Goal: Task Accomplishment & Management: Complete application form

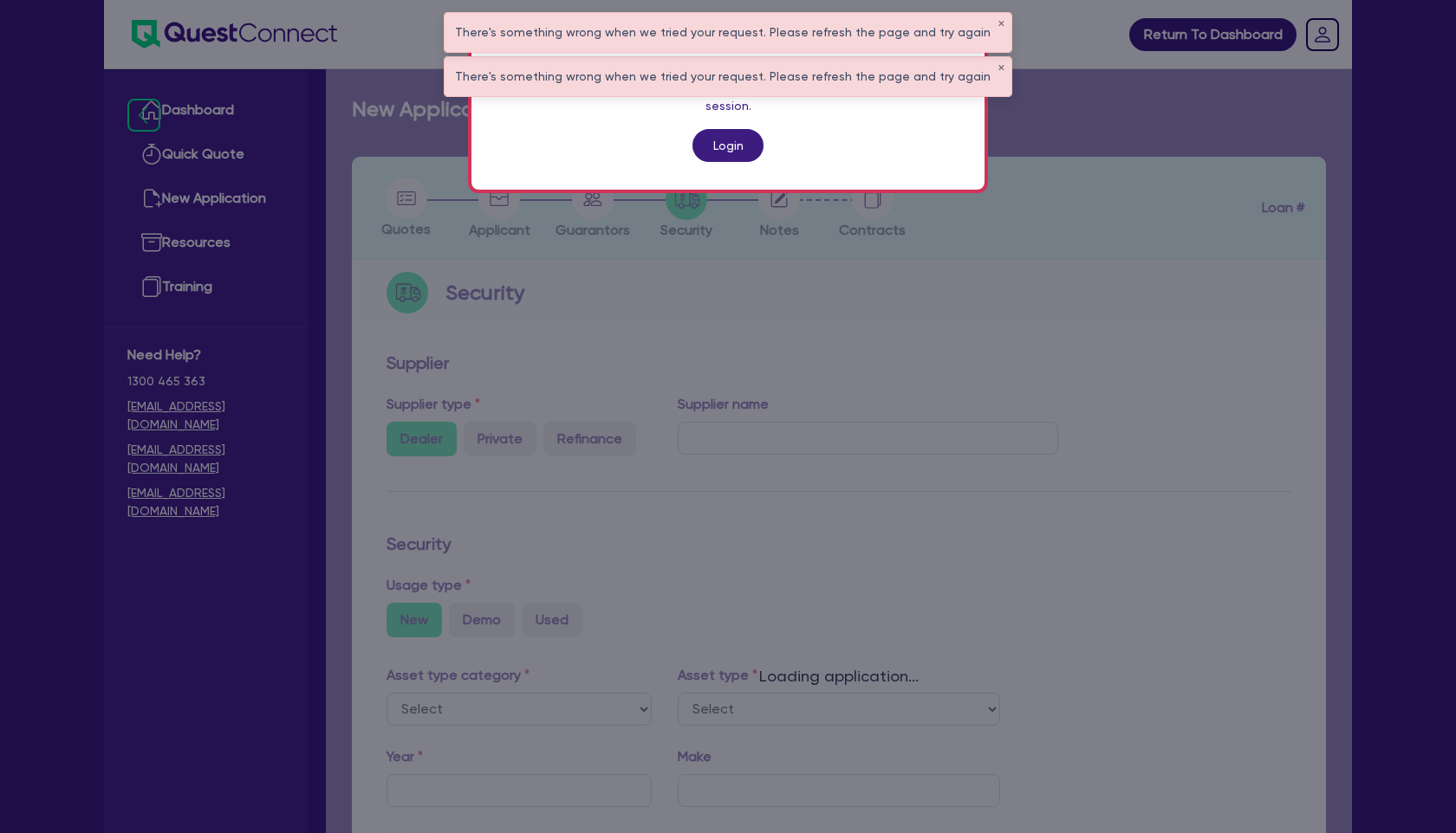
click at [733, 132] on link "Login" at bounding box center [728, 145] width 71 height 33
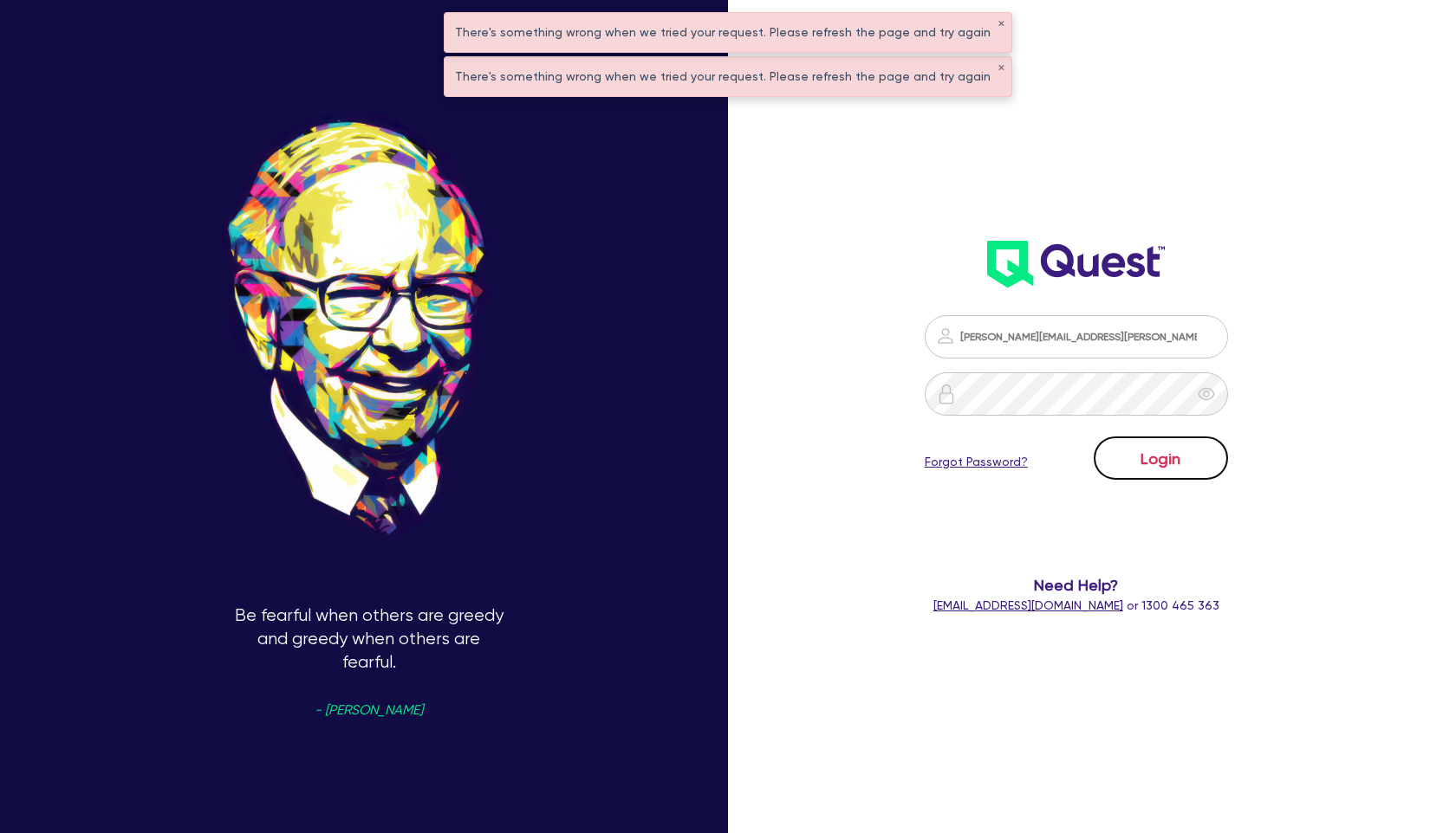
click at [1181, 463] on button "Login" at bounding box center [1160, 458] width 134 height 44
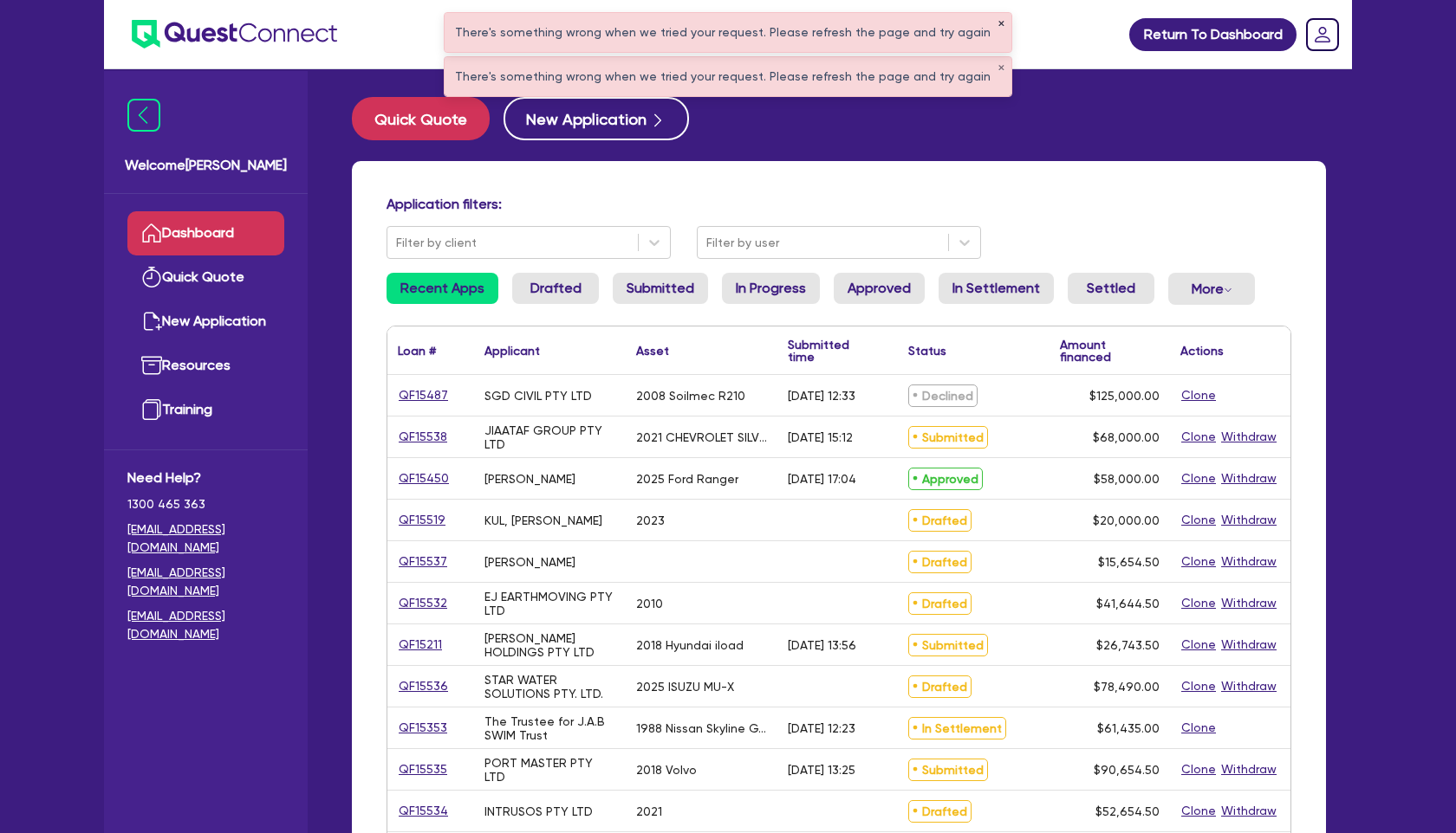
click at [997, 25] on button "✕" at bounding box center [1001, 24] width 7 height 9
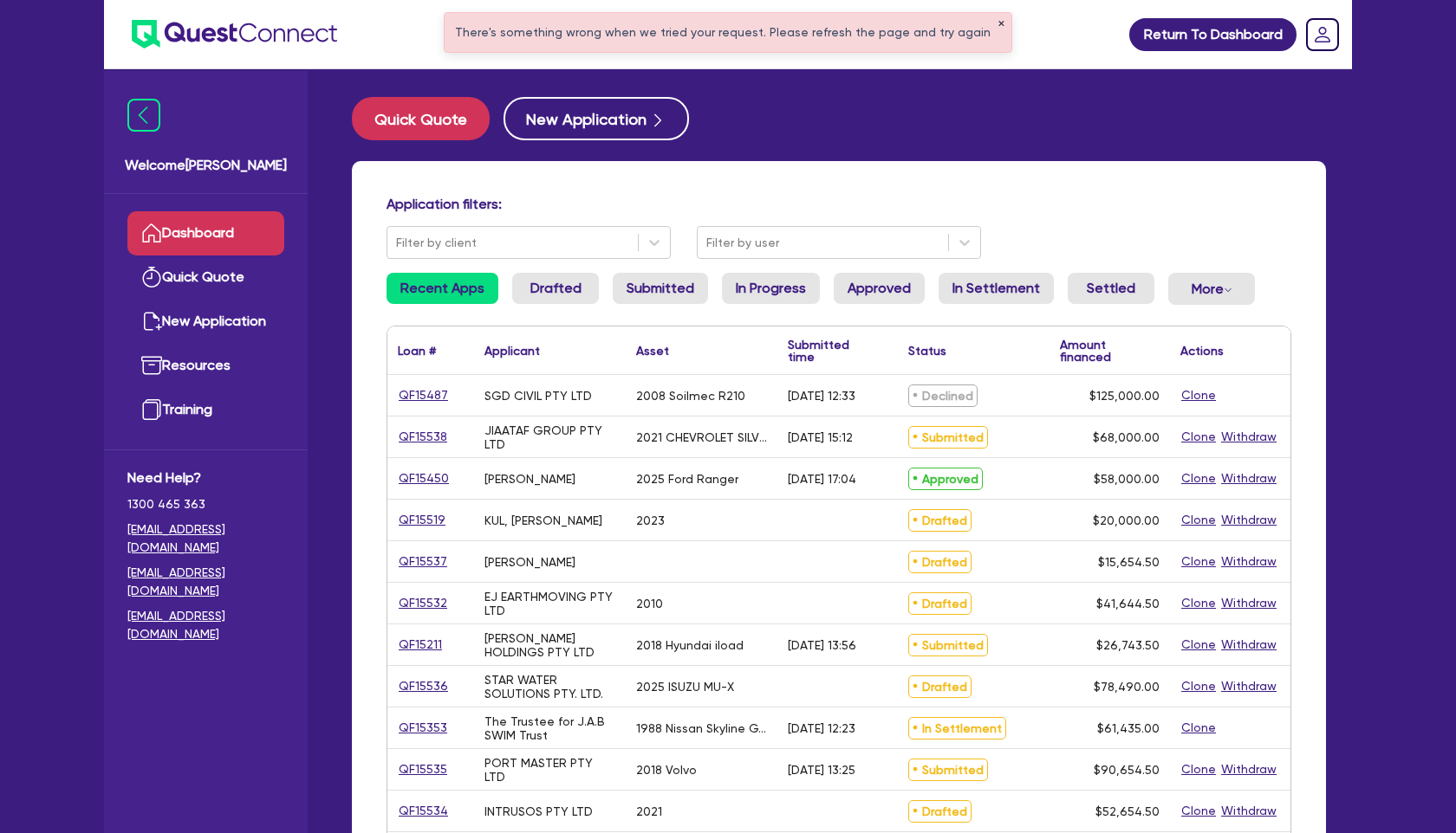
click at [997, 25] on button "✕" at bounding box center [1001, 24] width 7 height 9
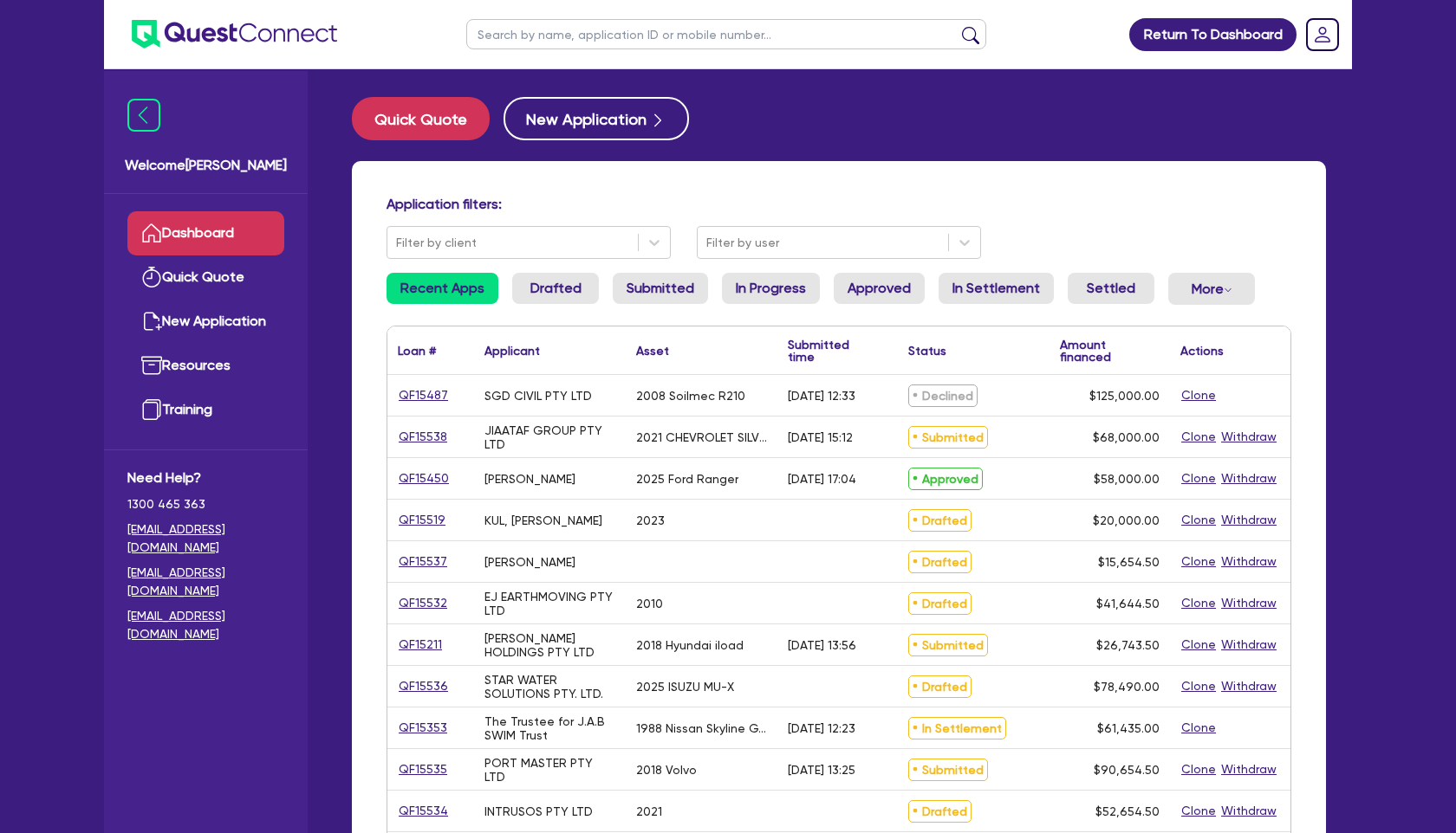
click at [666, 36] on input "text" at bounding box center [726, 34] width 520 height 30
type input "15357"
click at [957, 26] on button "submit" at bounding box center [970, 37] width 28 height 24
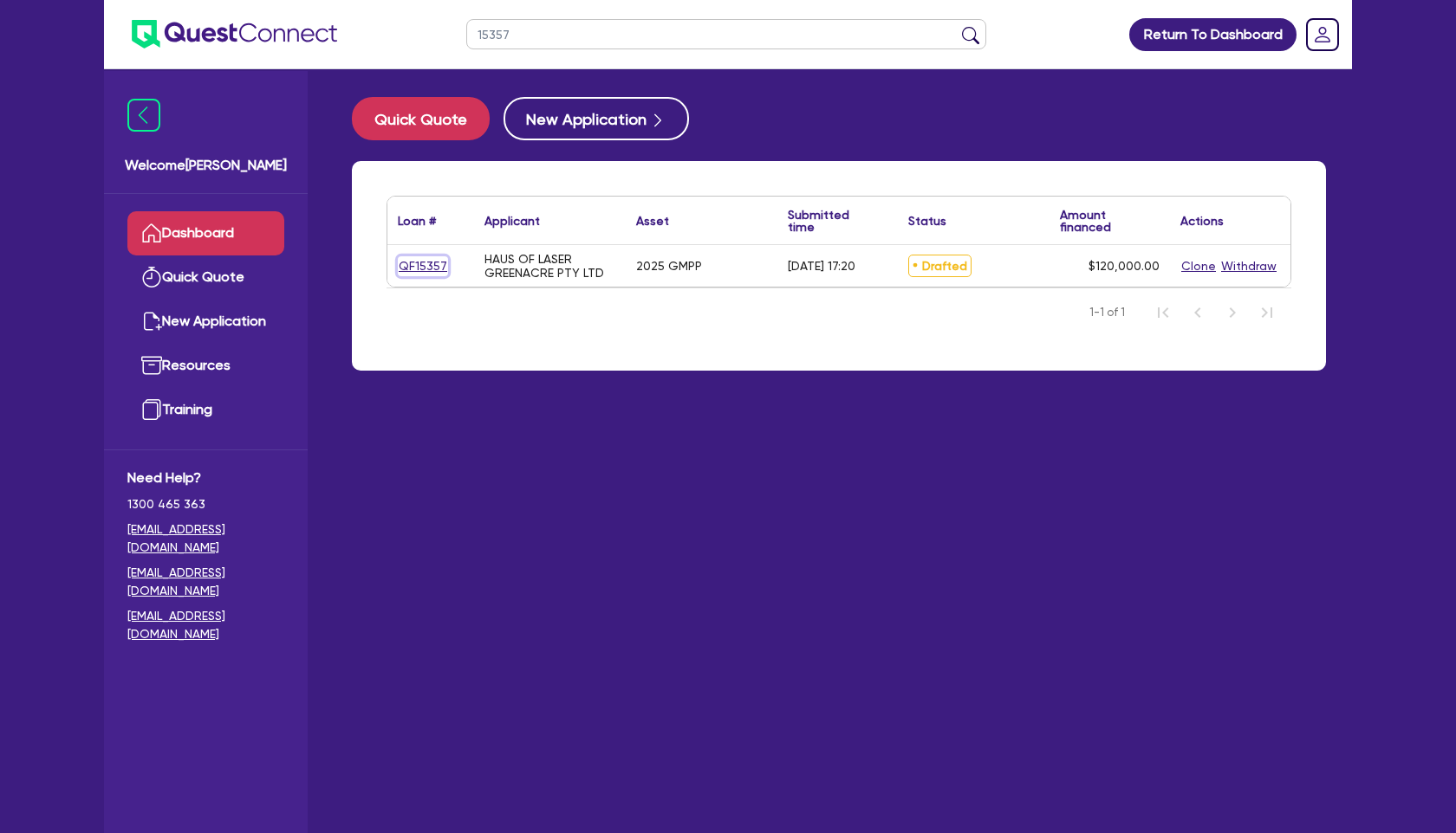
click at [422, 257] on link "QF15357" at bounding box center [422, 266] width 51 height 20
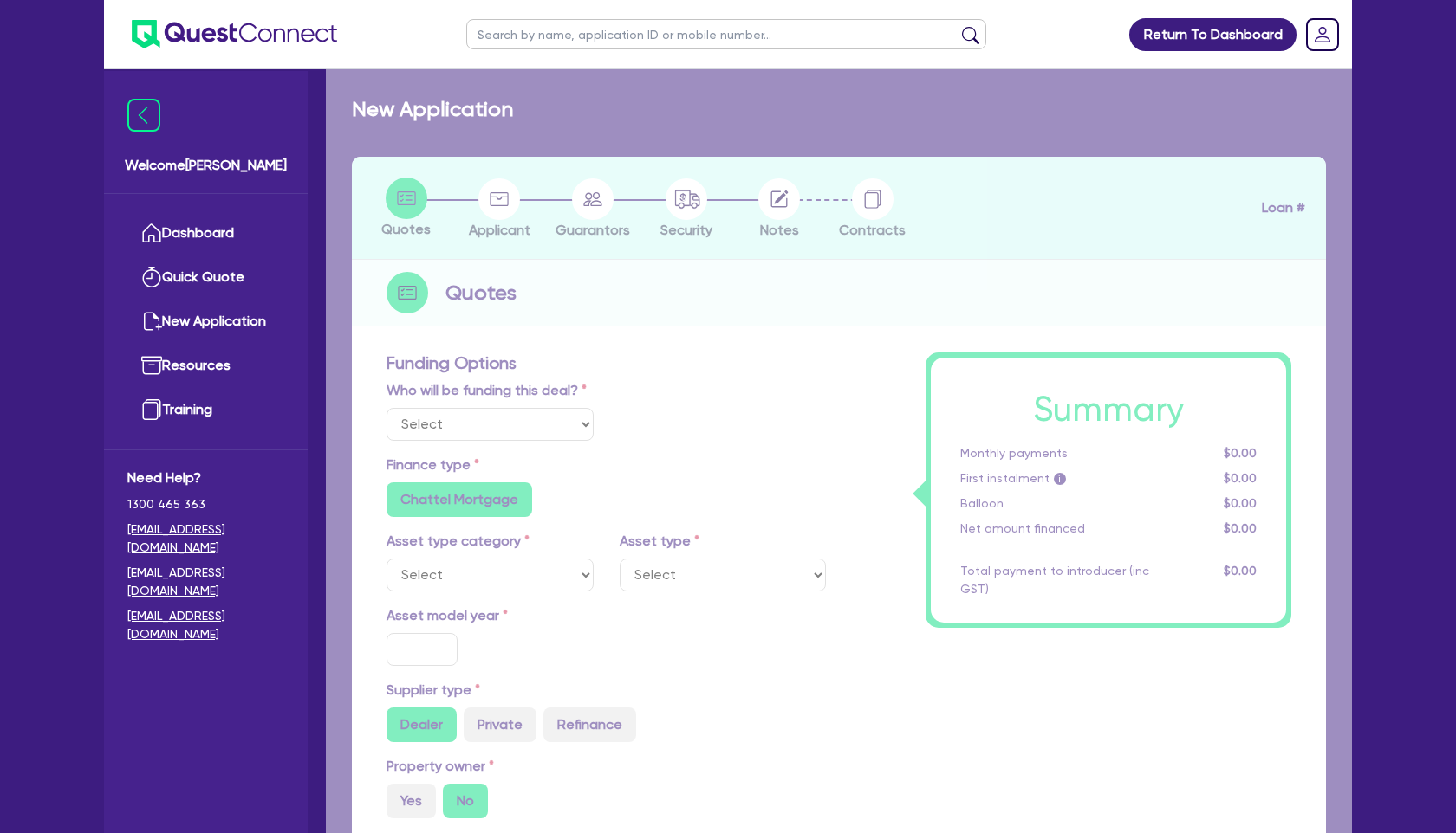
select select "Other"
select select "TERTIARY_ASSETS"
type input "2025"
type input "150,000"
type input "30,000"
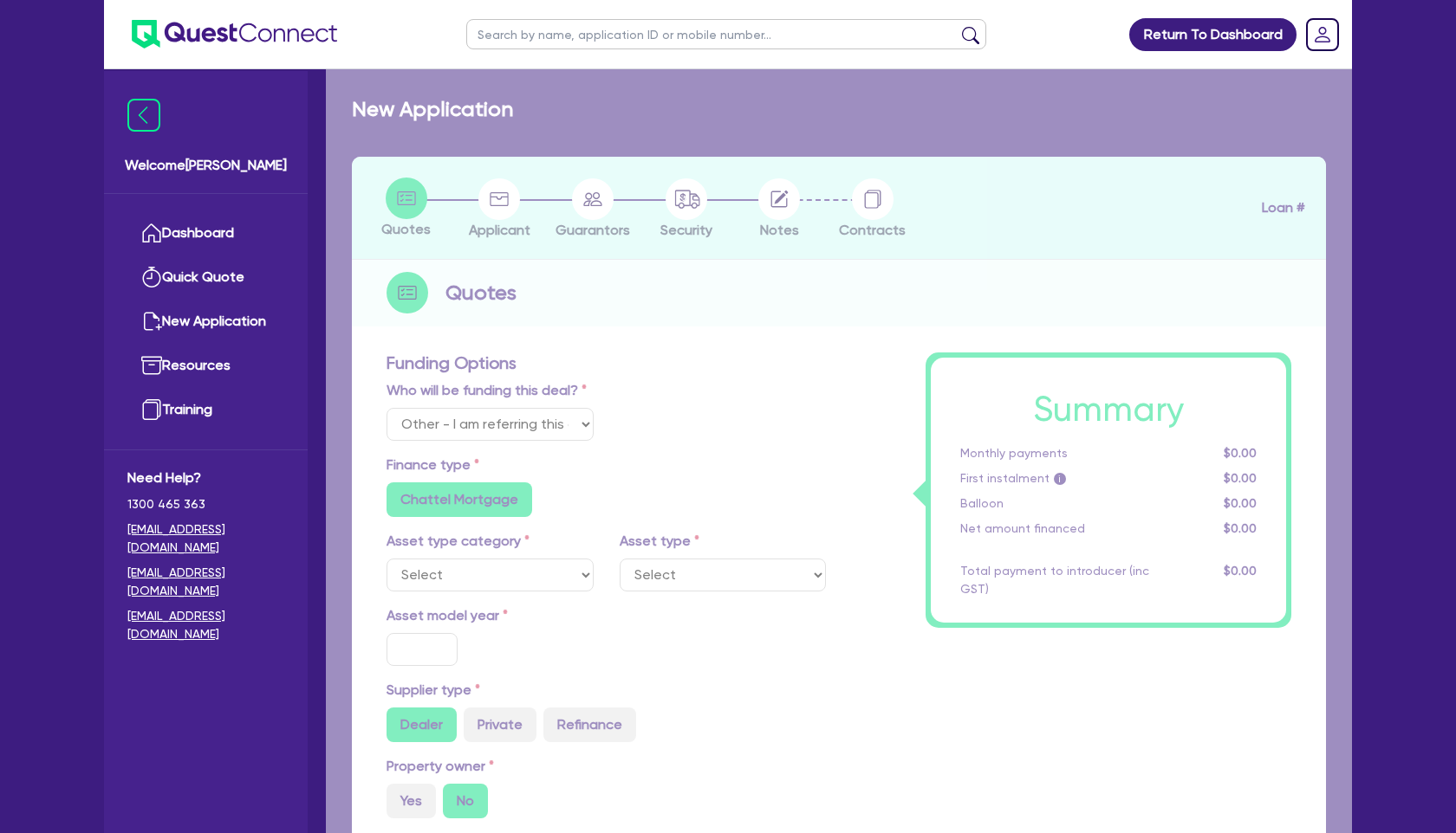
type input "5"
type input "6,000"
radio input "false"
type input "17.95"
radio input "false"
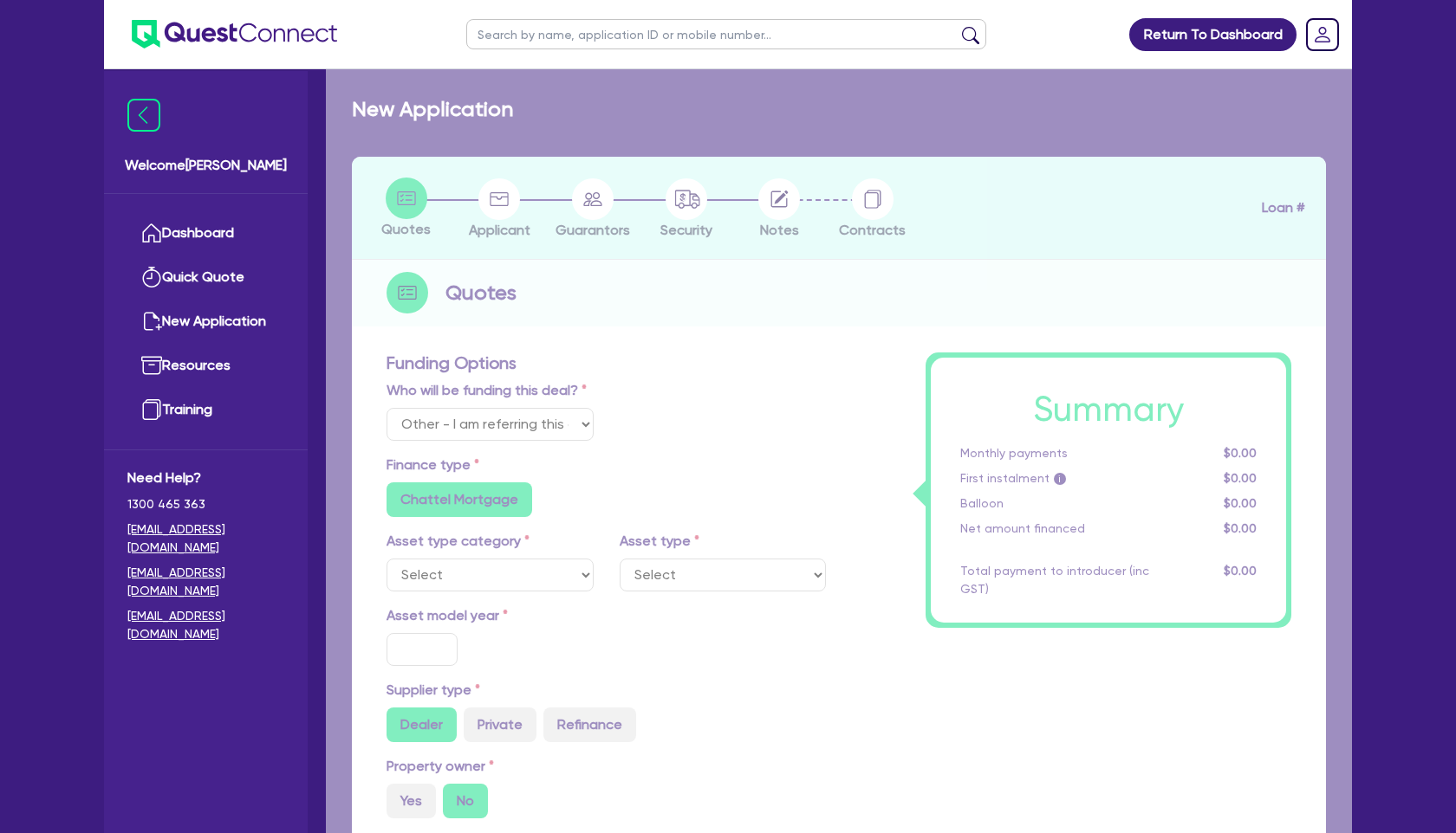
radio input "false"
select select "BEAUTY_EQUIPMENT"
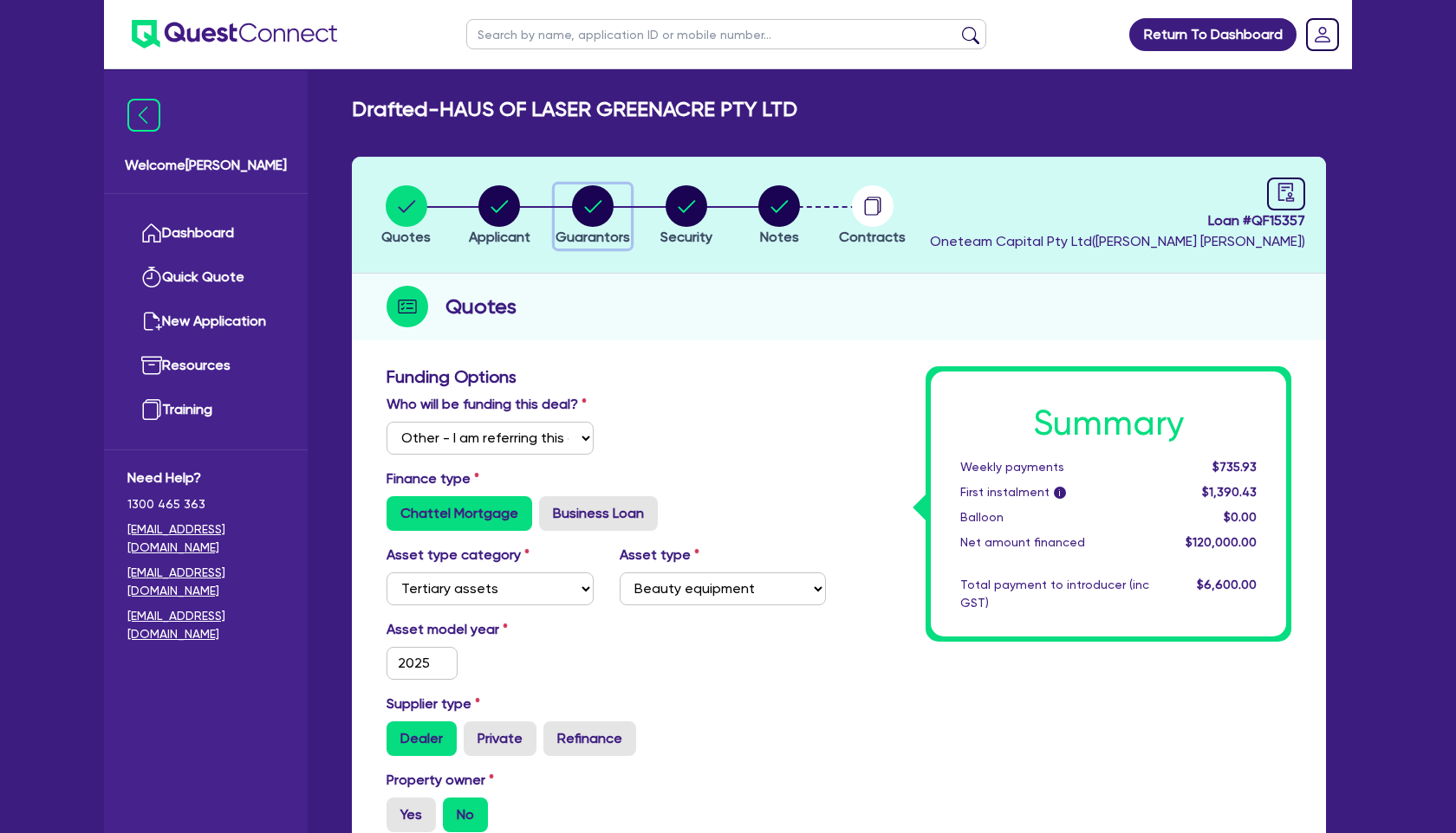
click at [605, 221] on icon "button" at bounding box center [592, 205] width 42 height 42
select select "MRS"
select select "[GEOGRAPHIC_DATA]"
select select "DE_FACTO"
select select "VEHICLE"
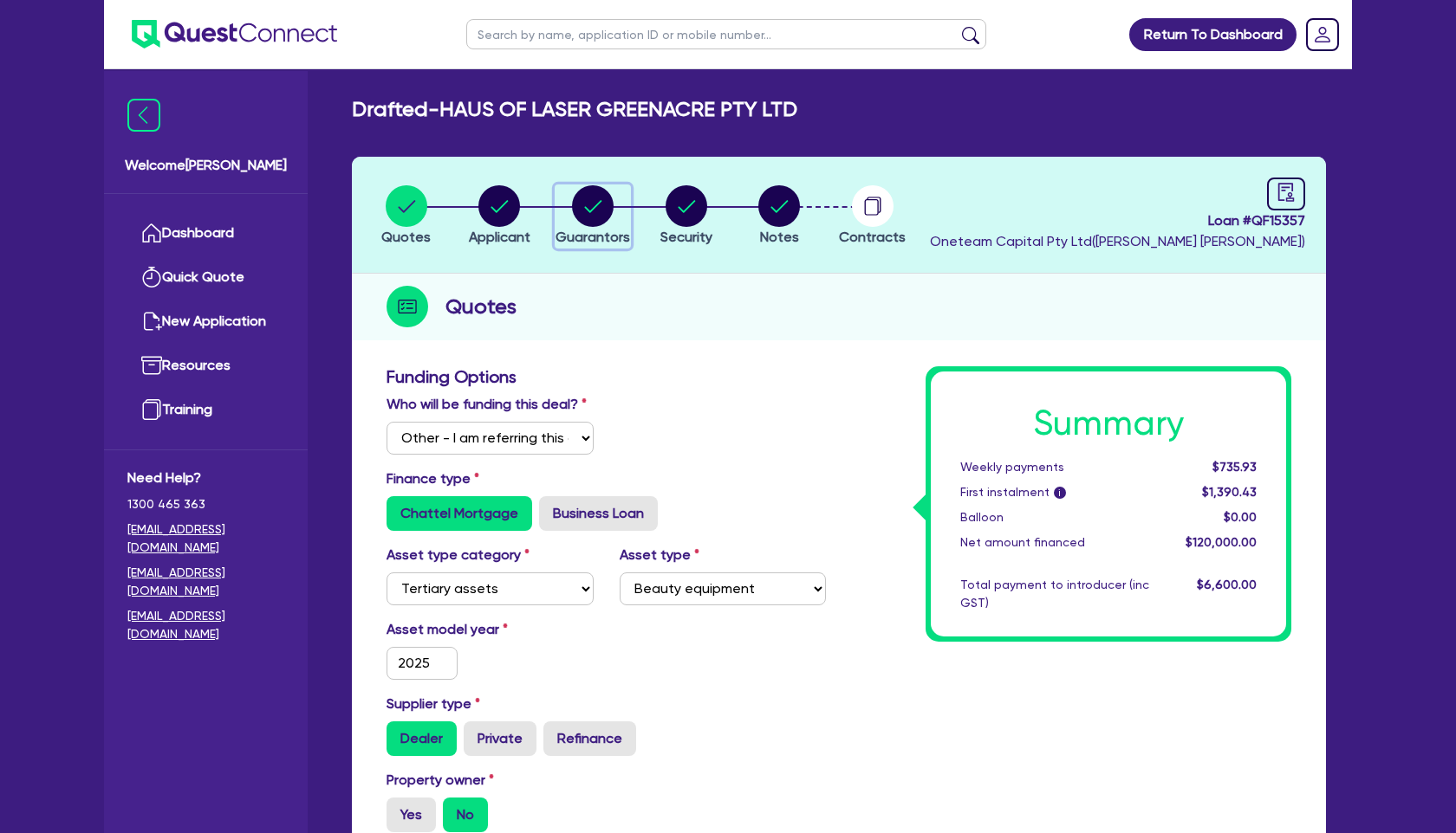
select select "CASH"
select select "HOUSEHOLD_PERSONAL"
select select "OTHER"
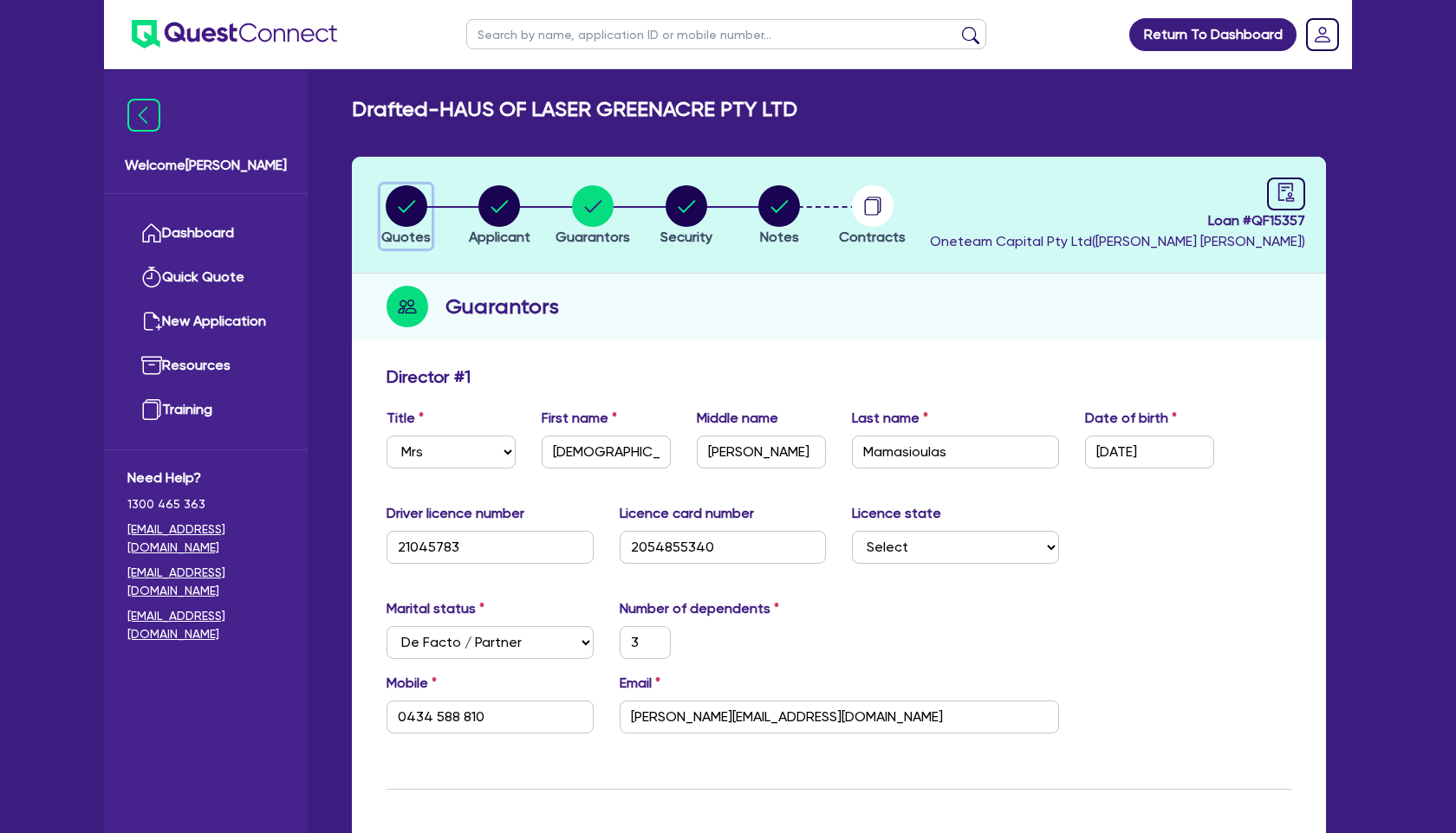
click at [403, 204] on circle "button" at bounding box center [406, 205] width 42 height 42
select select "Other"
select select "TERTIARY_ASSETS"
select select "BEAUTY_EQUIPMENT"
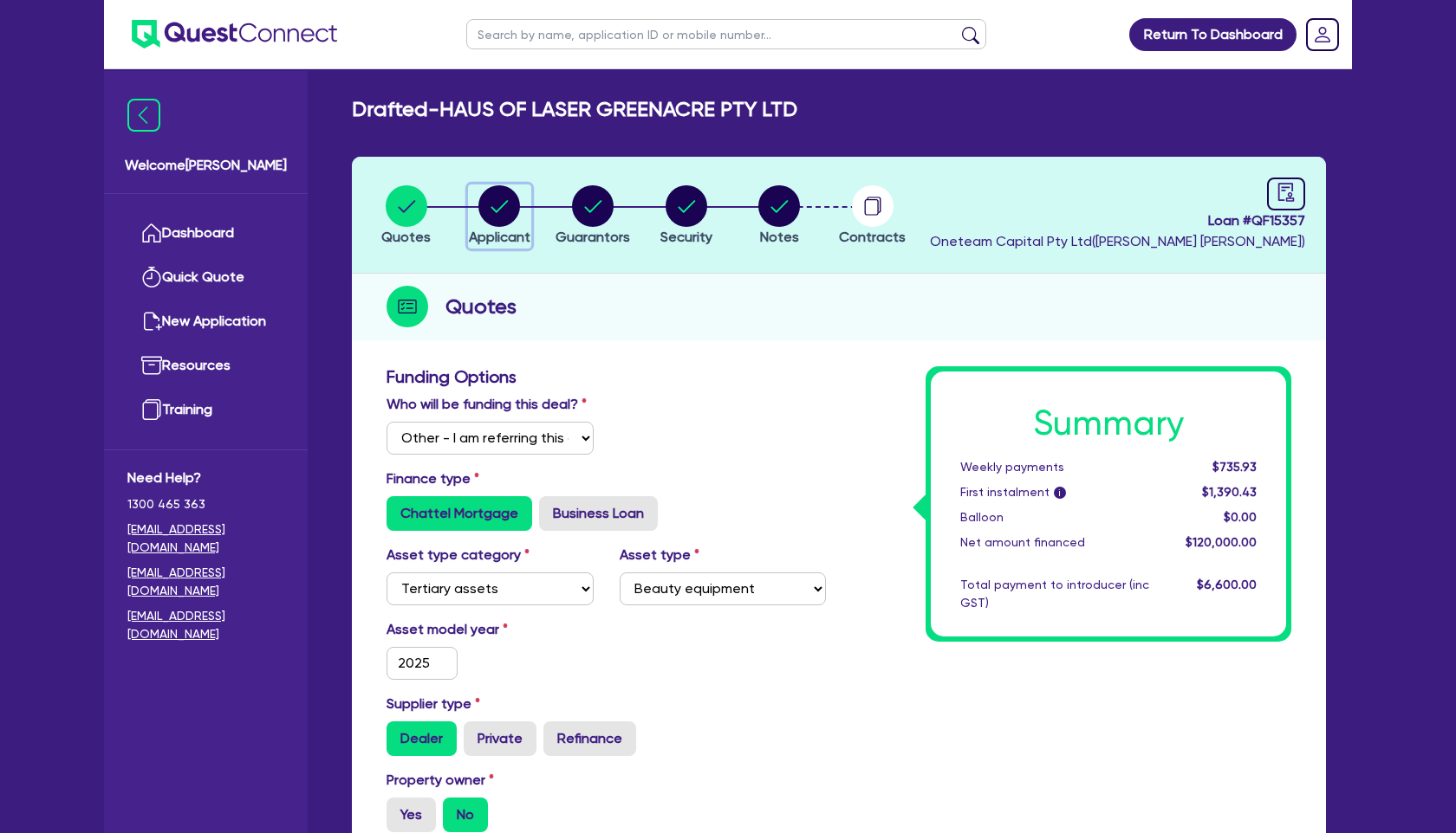
click at [527, 196] on div "button" at bounding box center [499, 205] width 61 height 42
select select "COMPANY"
select select "HEALTH_BEAUTY"
select select "HAIR_BEAUTY_SALONS"
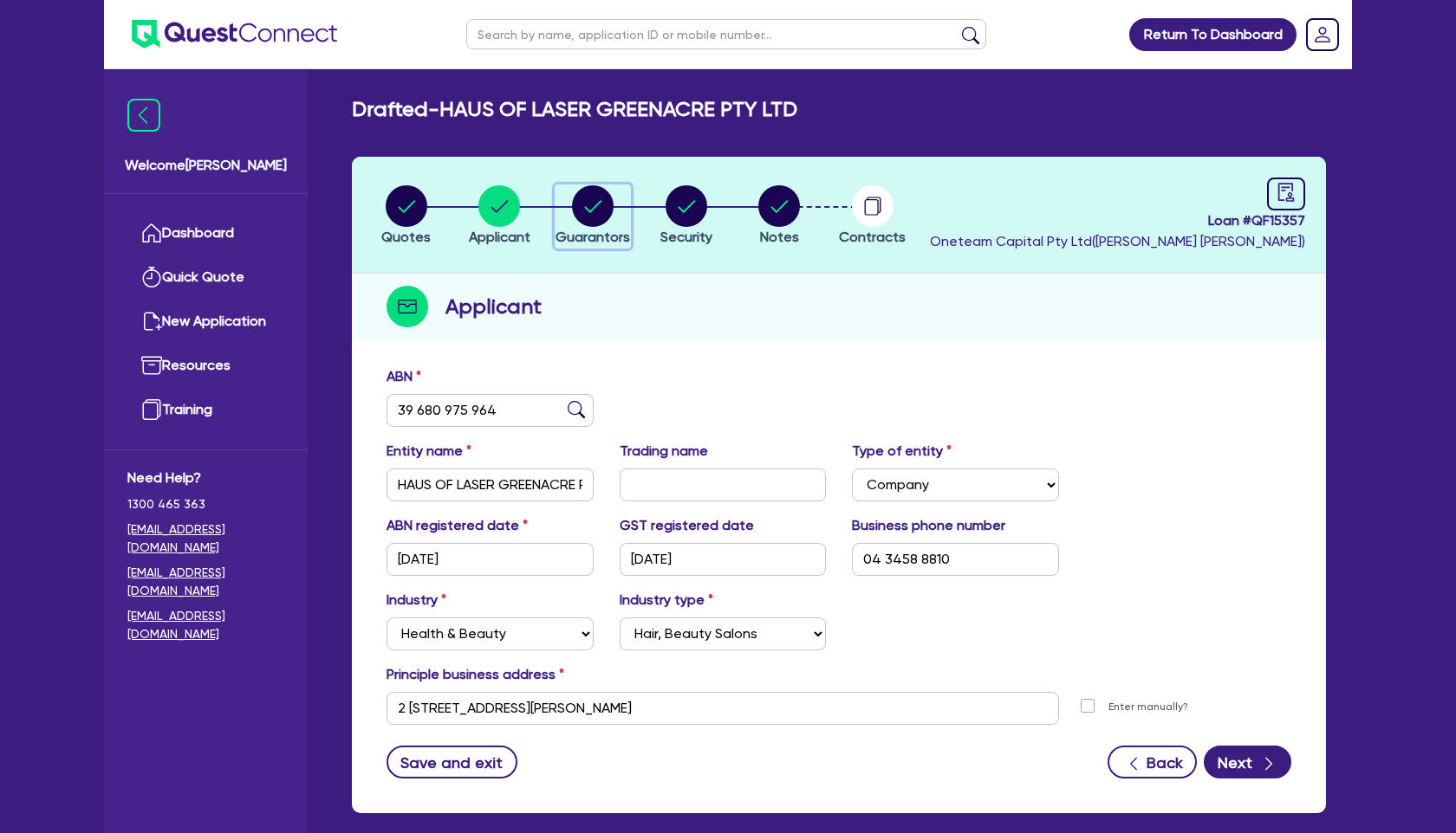
click at [591, 200] on circle "button" at bounding box center [592, 205] width 42 height 42
select select "MRS"
select select "[GEOGRAPHIC_DATA]"
select select "DE_FACTO"
select select "VEHICLE"
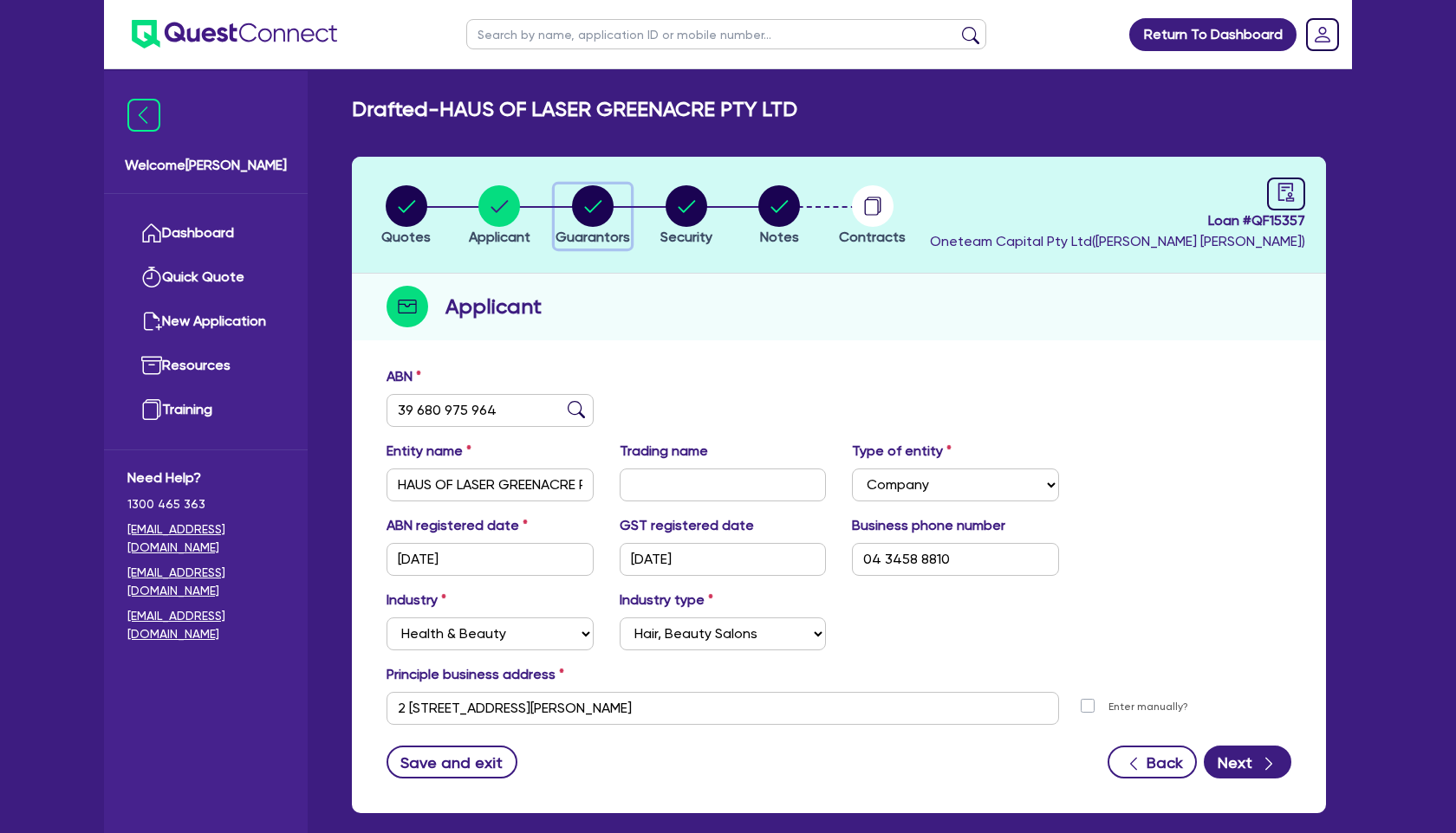
select select "CASH"
select select "HOUSEHOLD_PERSONAL"
select select "OTHER"
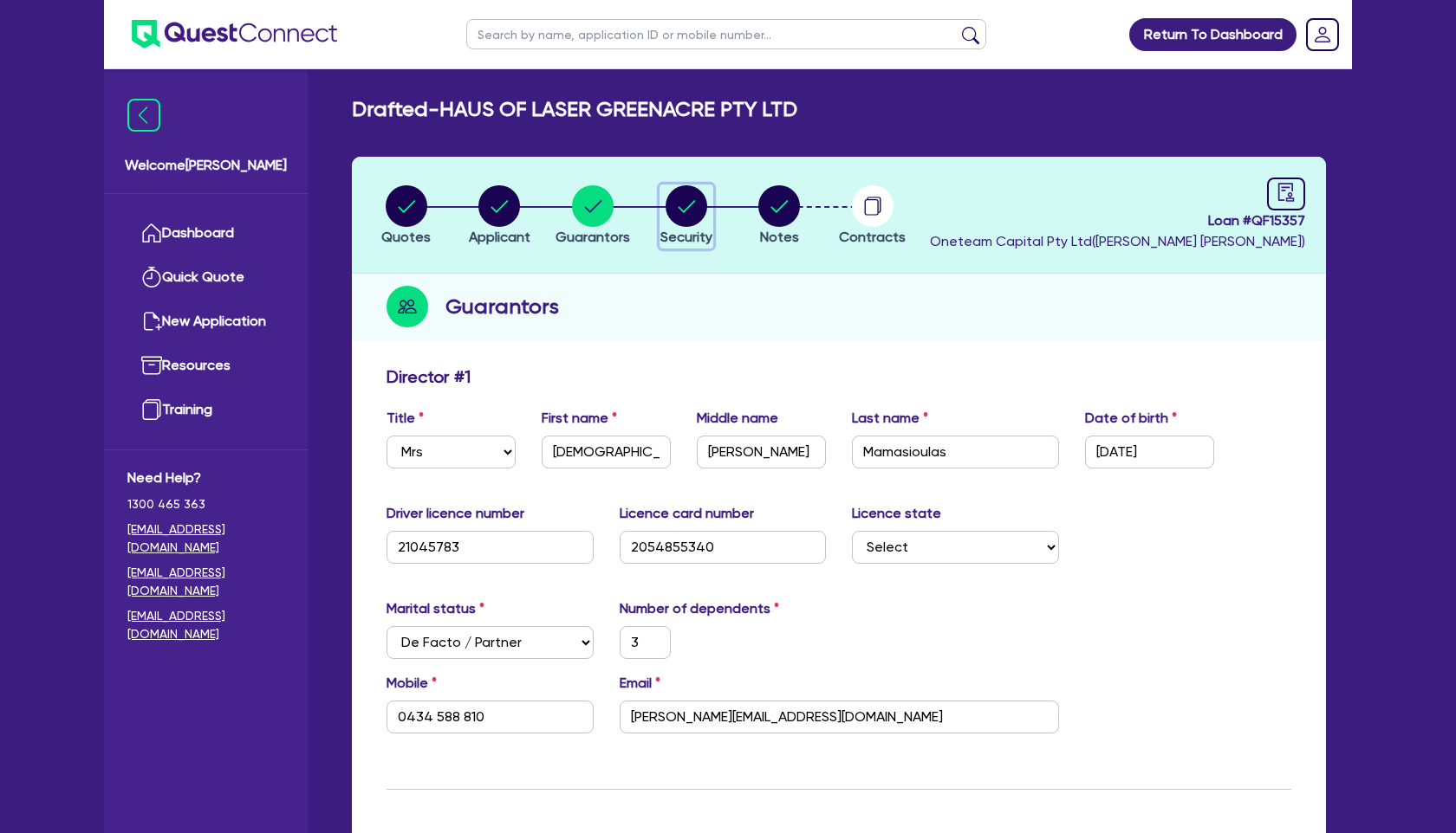
click at [665, 204] on circle "button" at bounding box center [686, 205] width 42 height 42
select select "TERTIARY_ASSETS"
select select "BEAUTY_EQUIPMENT"
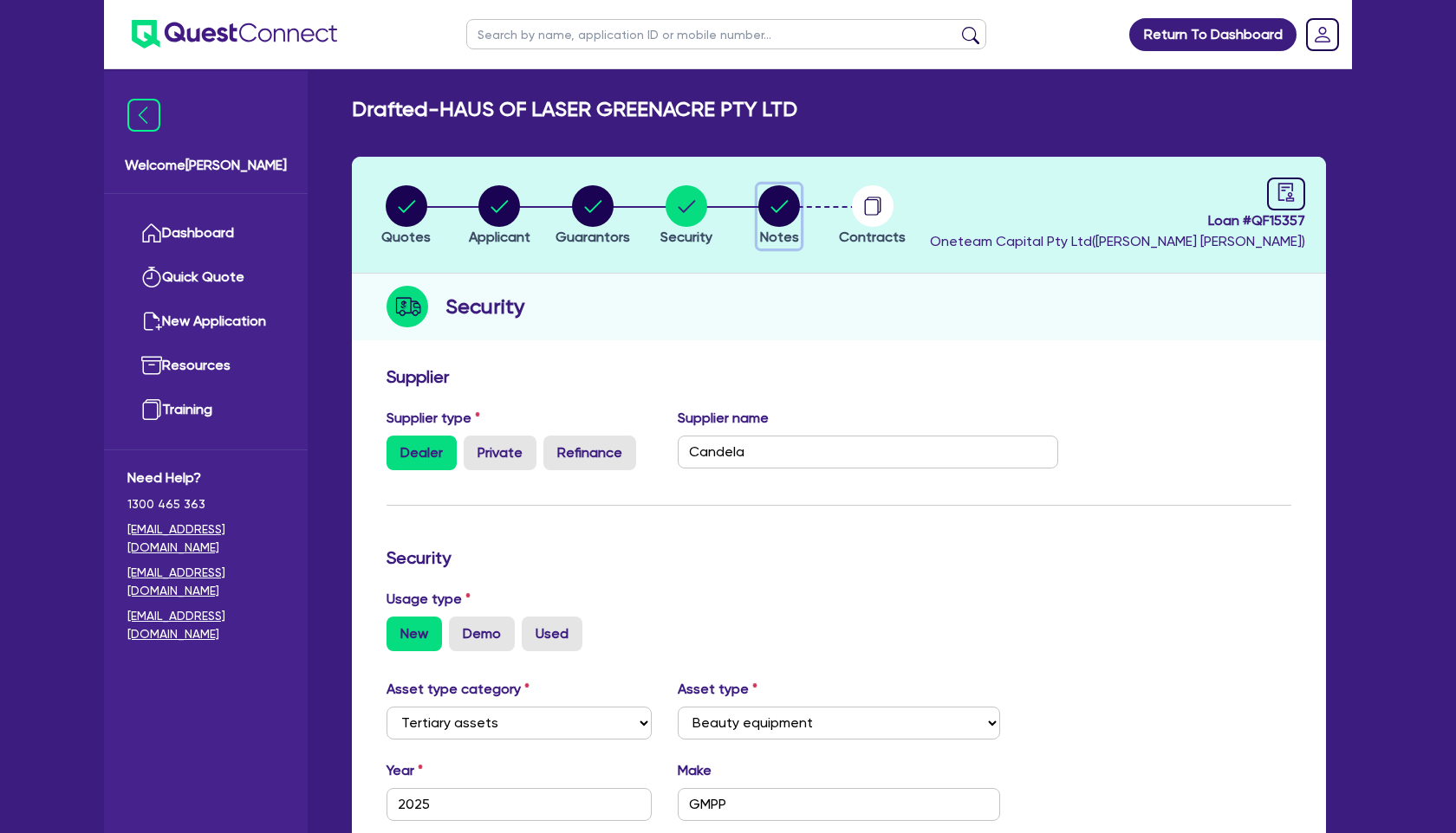
click at [775, 217] on circle "button" at bounding box center [778, 205] width 42 height 42
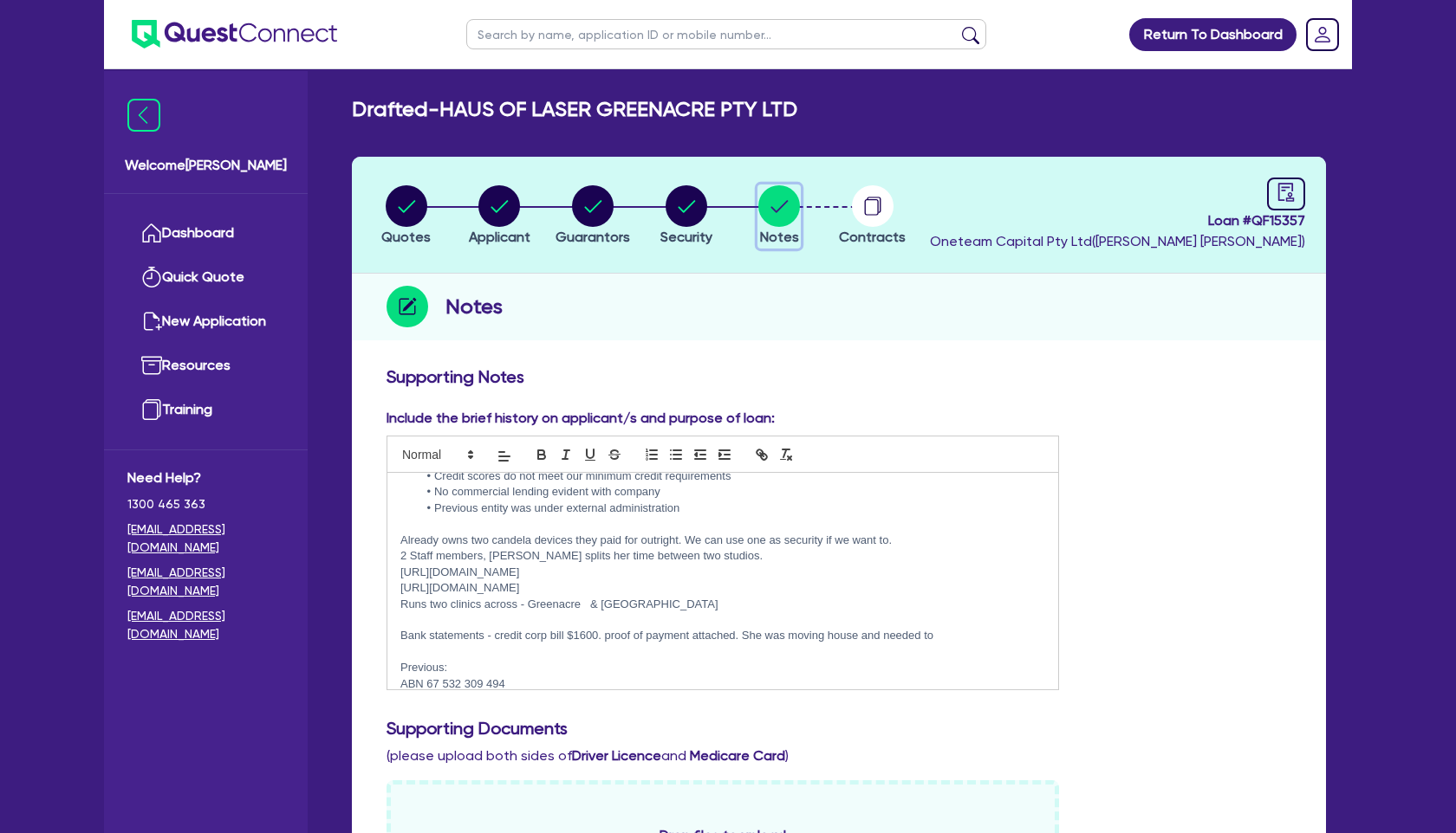
scroll to position [63, 0]
drag, startPoint x: 676, startPoint y: 570, endPoint x: 399, endPoint y: 573, distance: 277.0
click at [400, 573] on p "[URL][DOMAIN_NAME]" at bounding box center [722, 572] width 645 height 16
copy p "[URL][DOMAIN_NAME]"
drag, startPoint x: 399, startPoint y: 588, endPoint x: 599, endPoint y: 594, distance: 200.1
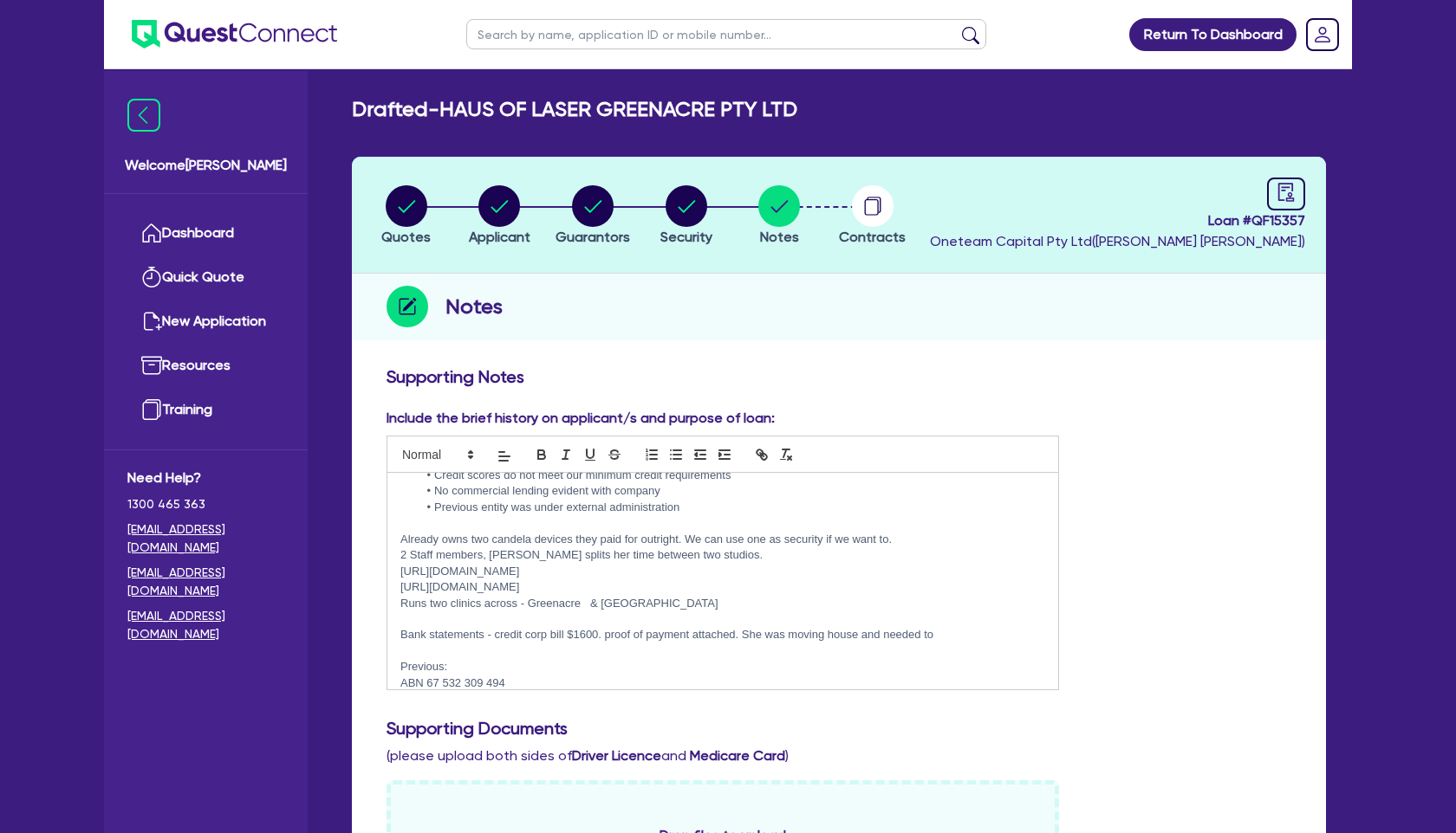
click at [599, 594] on div "Submit to Flexi - declined Angle - declined Fin1 - ? maybe try? Credit scores d…" at bounding box center [722, 581] width 671 height 217
copy p "[URL][DOMAIN_NAME]"
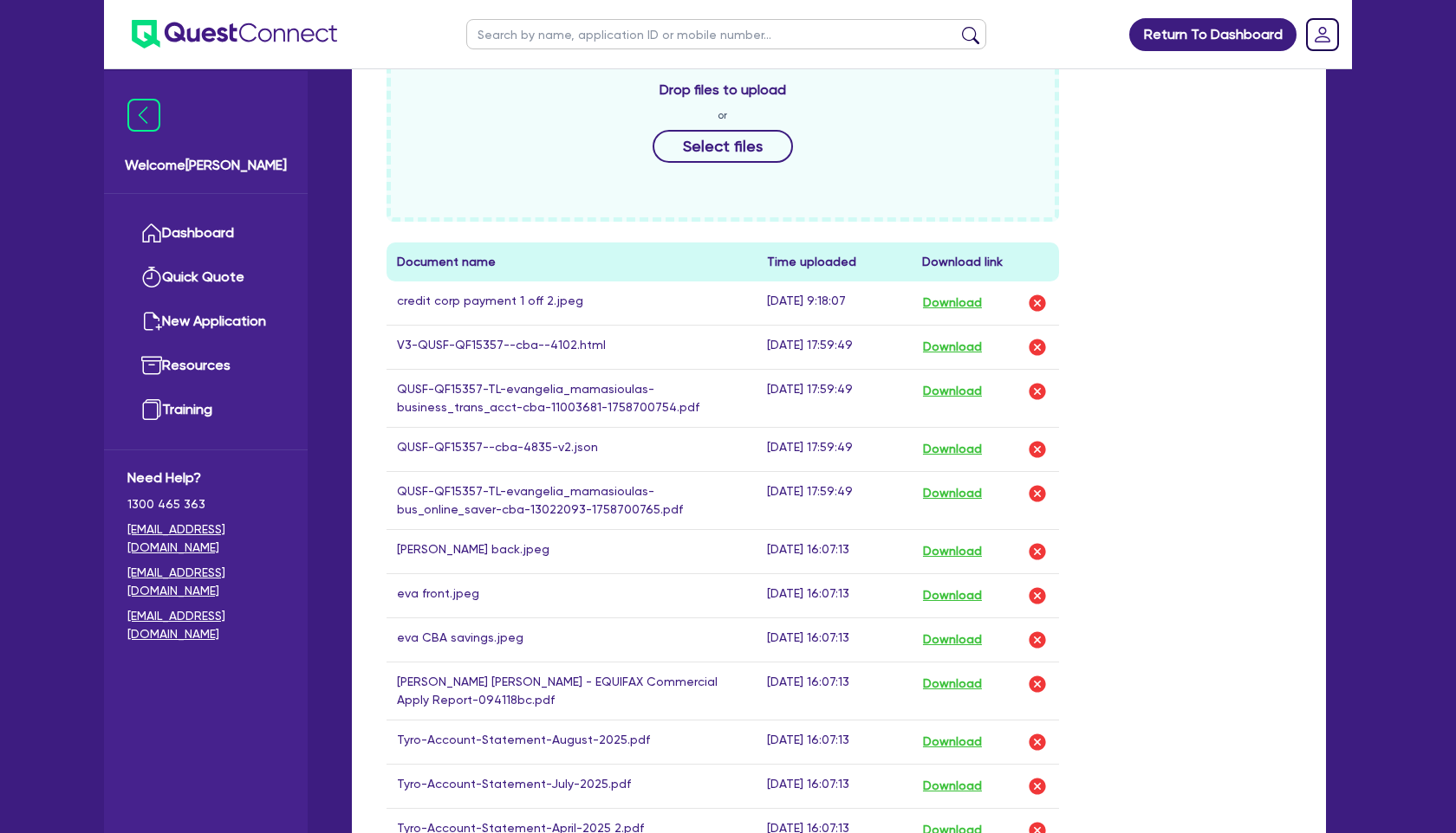
scroll to position [741, 0]
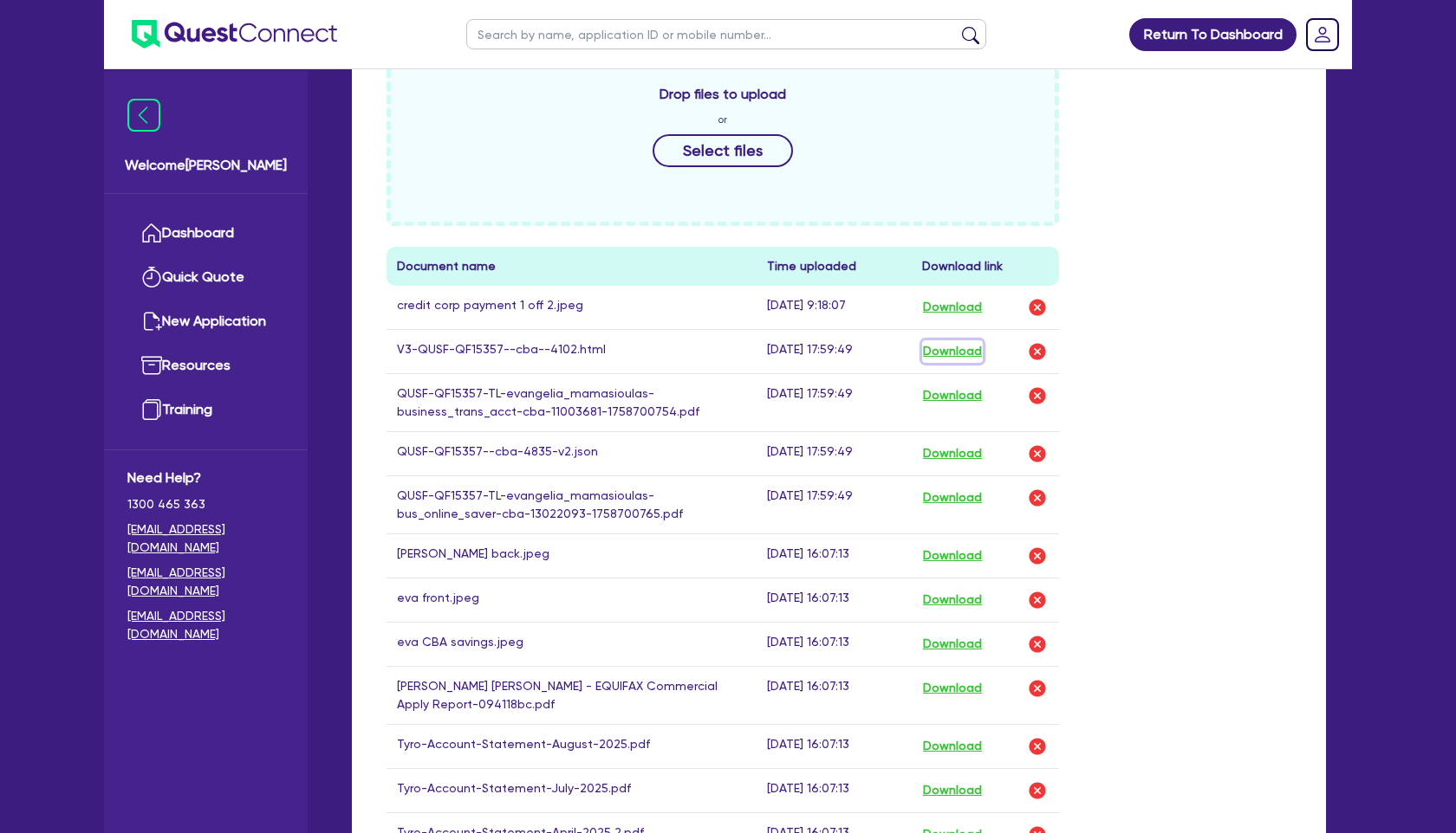
click at [976, 349] on button "Download" at bounding box center [953, 351] width 60 height 22
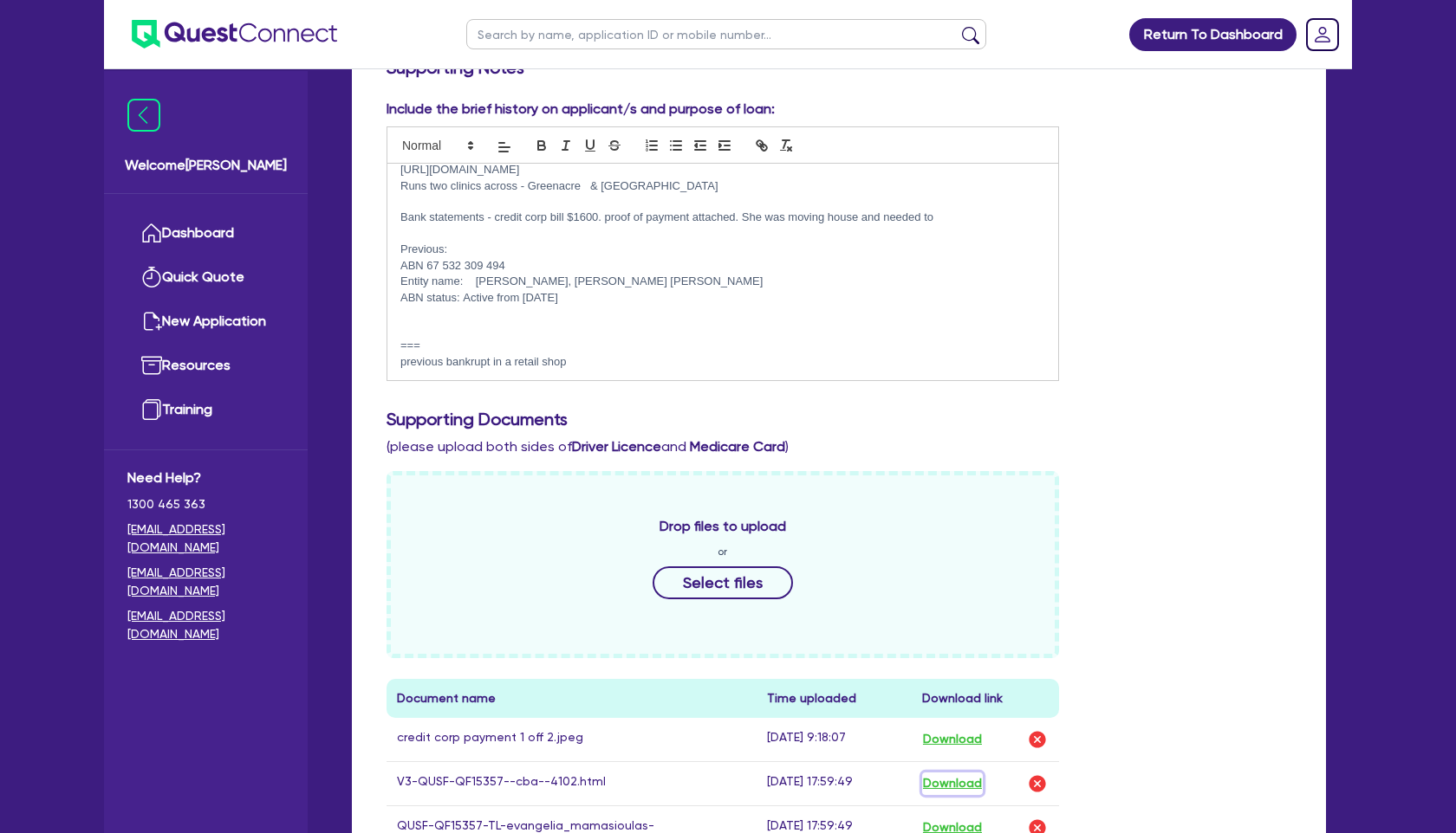
scroll to position [0, 0]
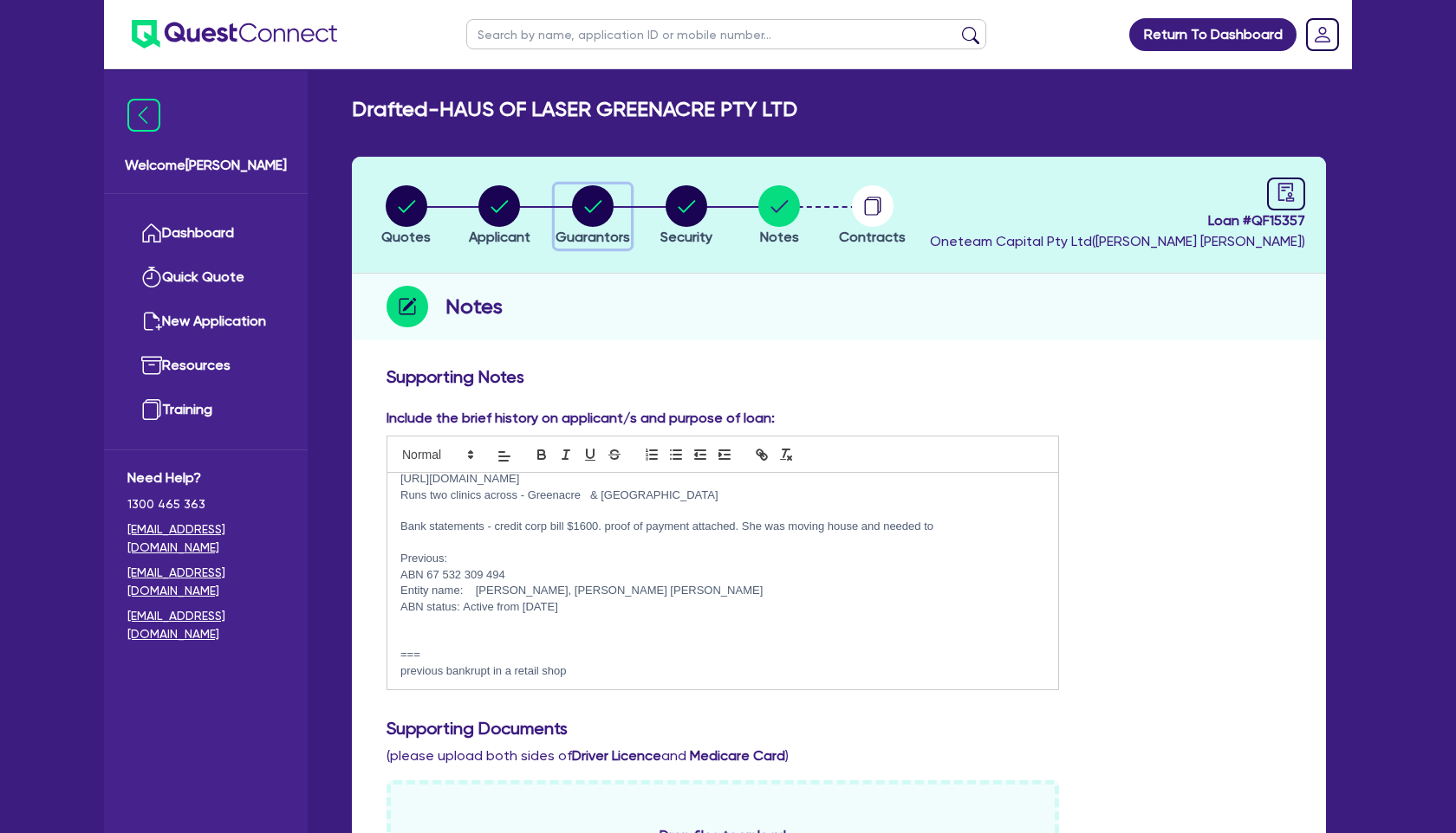
click at [582, 216] on circle "button" at bounding box center [592, 205] width 42 height 42
select select "MRS"
select select "[GEOGRAPHIC_DATA]"
select select "DE_FACTO"
select select "VEHICLE"
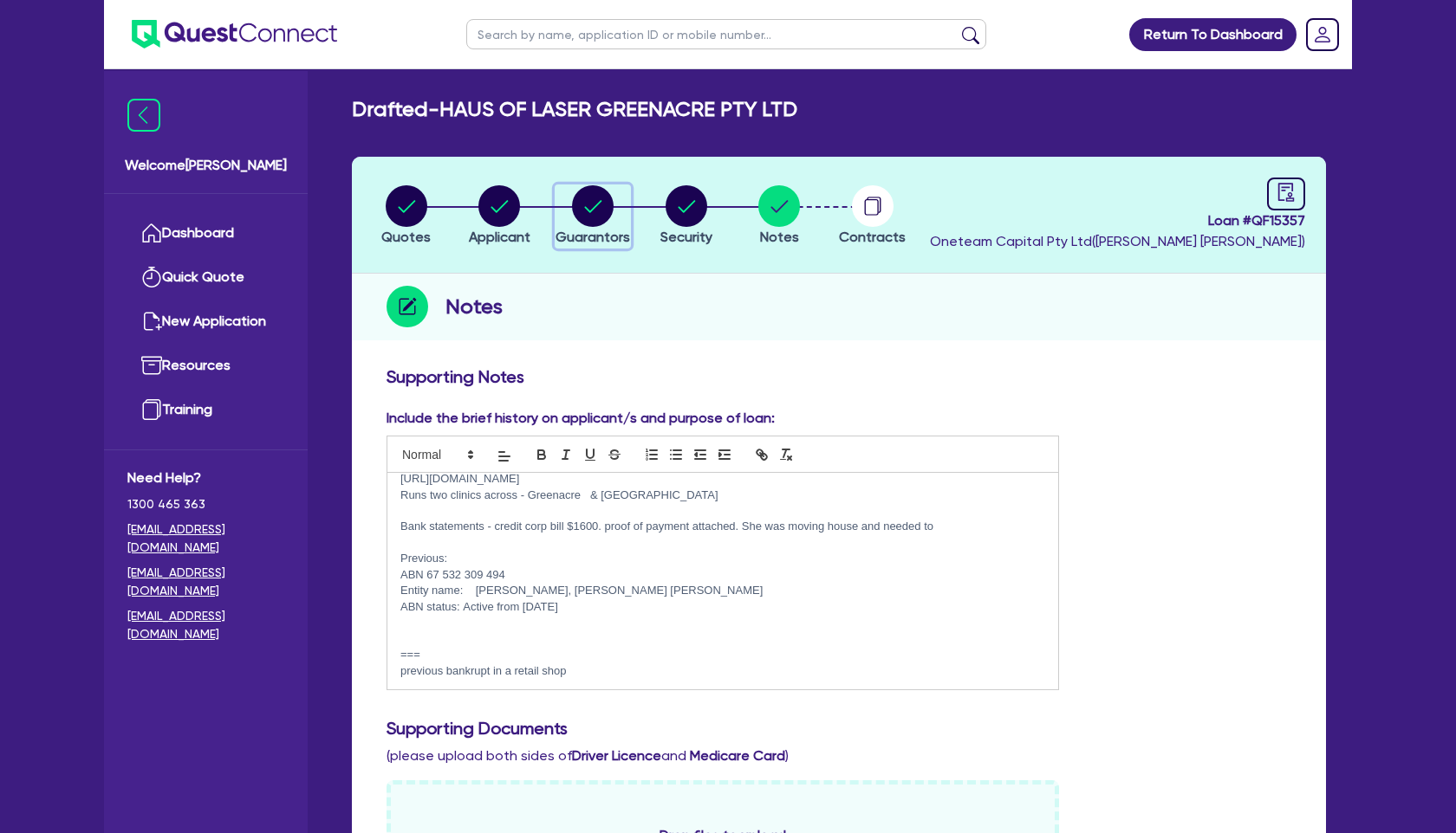
select select "CASH"
select select "HOUSEHOLD_PERSONAL"
select select "OTHER"
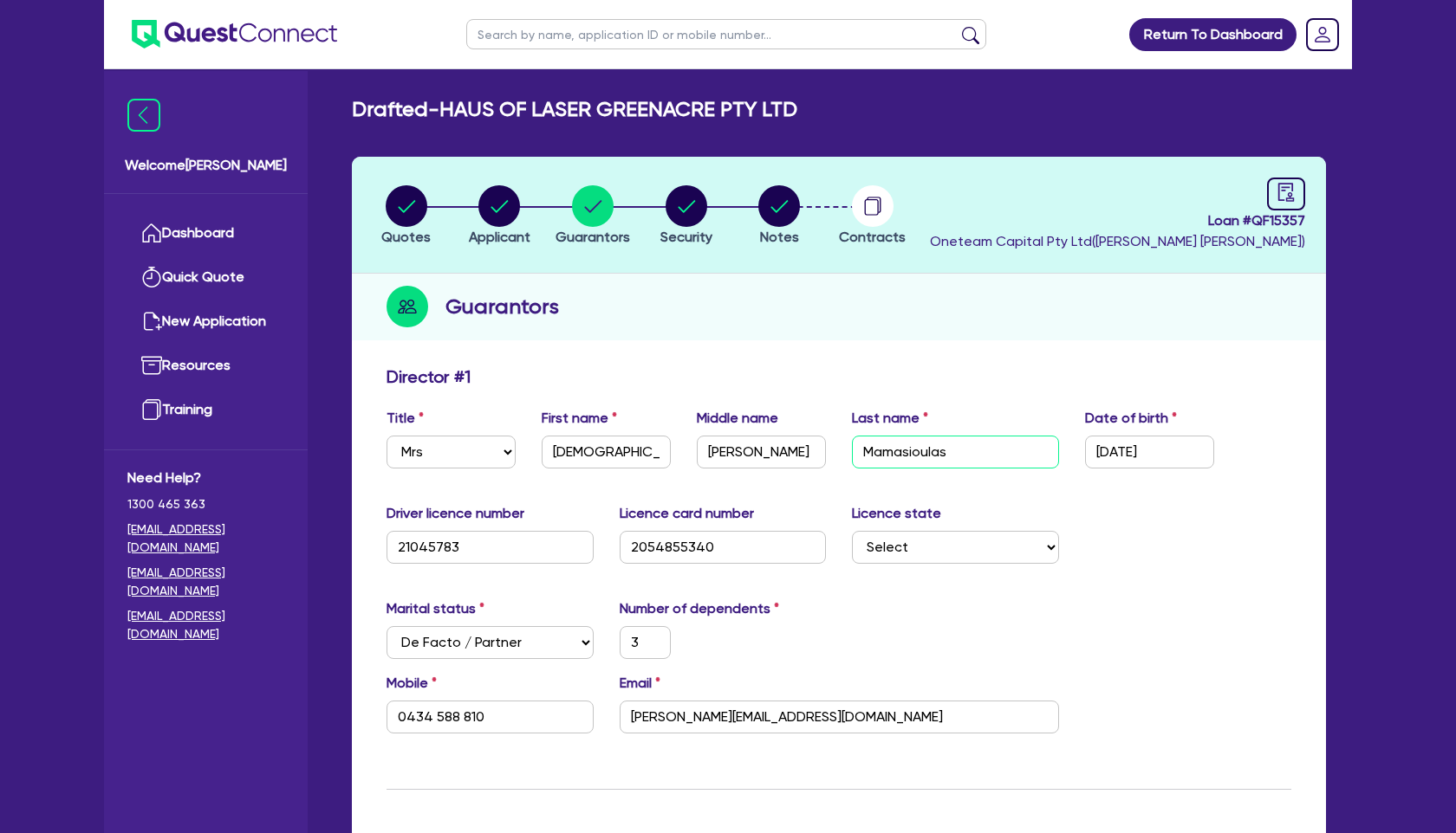
drag, startPoint x: 934, startPoint y: 451, endPoint x: 847, endPoint y: 448, distance: 87.1
click at [848, 448] on div "Last name [PERSON_NAME]" at bounding box center [955, 438] width 233 height 60
click at [1294, 190] on icon "audit" at bounding box center [1285, 192] width 19 height 19
select select "DRAFTED_AMENDED"
select select "Other"
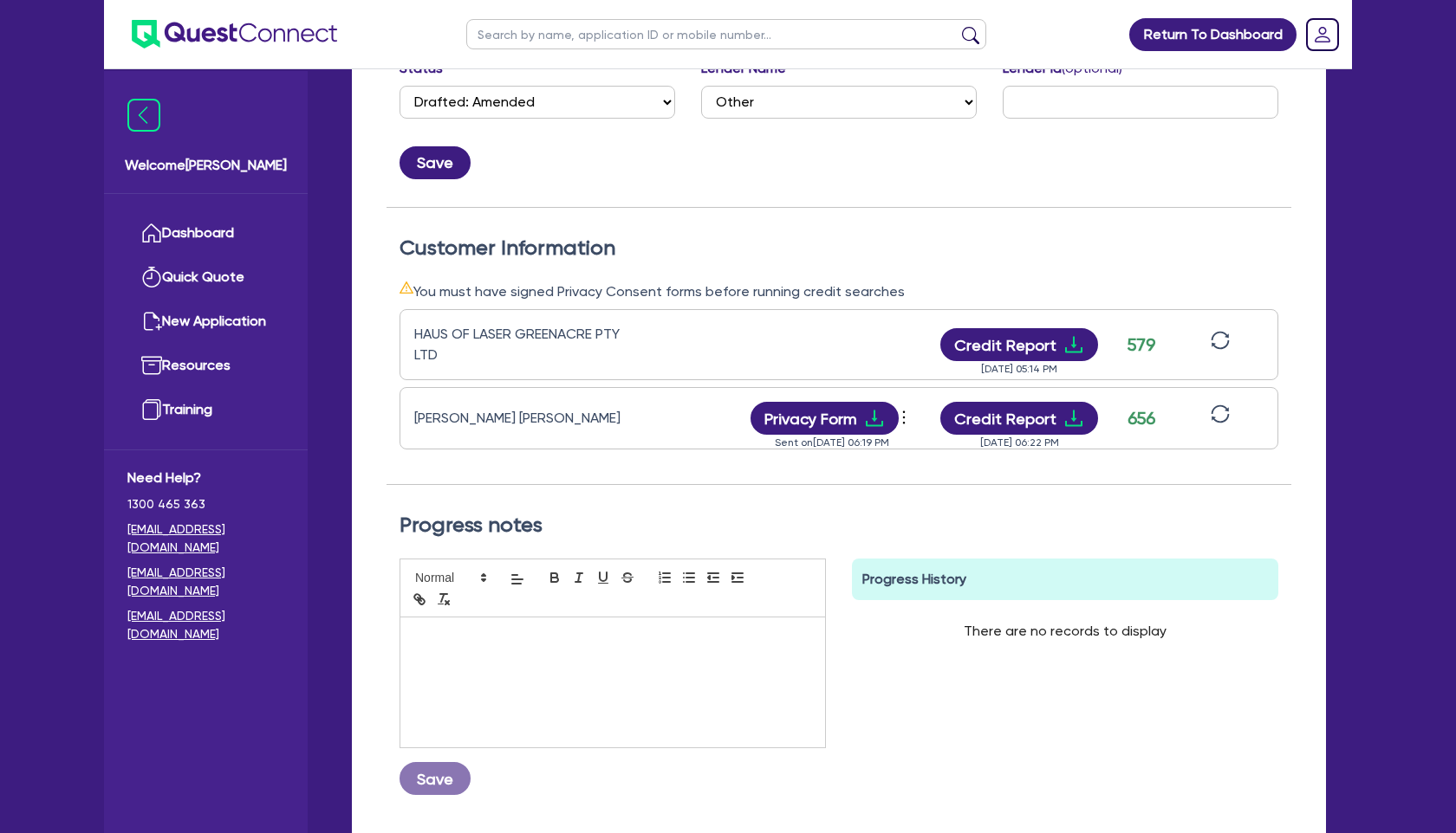
scroll to position [361, 0]
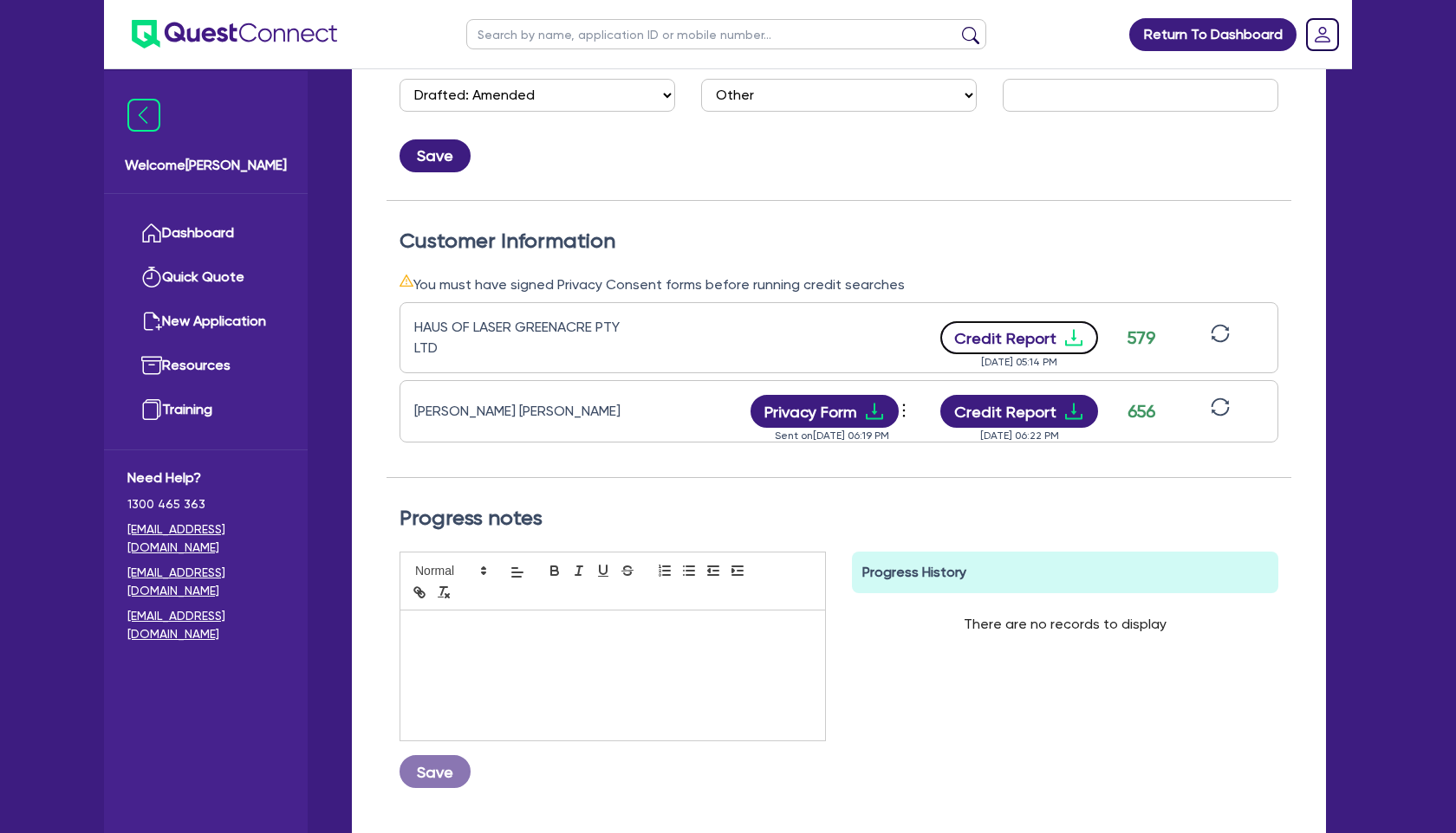
click at [1011, 343] on button "Credit Report" at bounding box center [1019, 337] width 158 height 33
click at [1035, 415] on button "Credit Report" at bounding box center [1019, 411] width 158 height 33
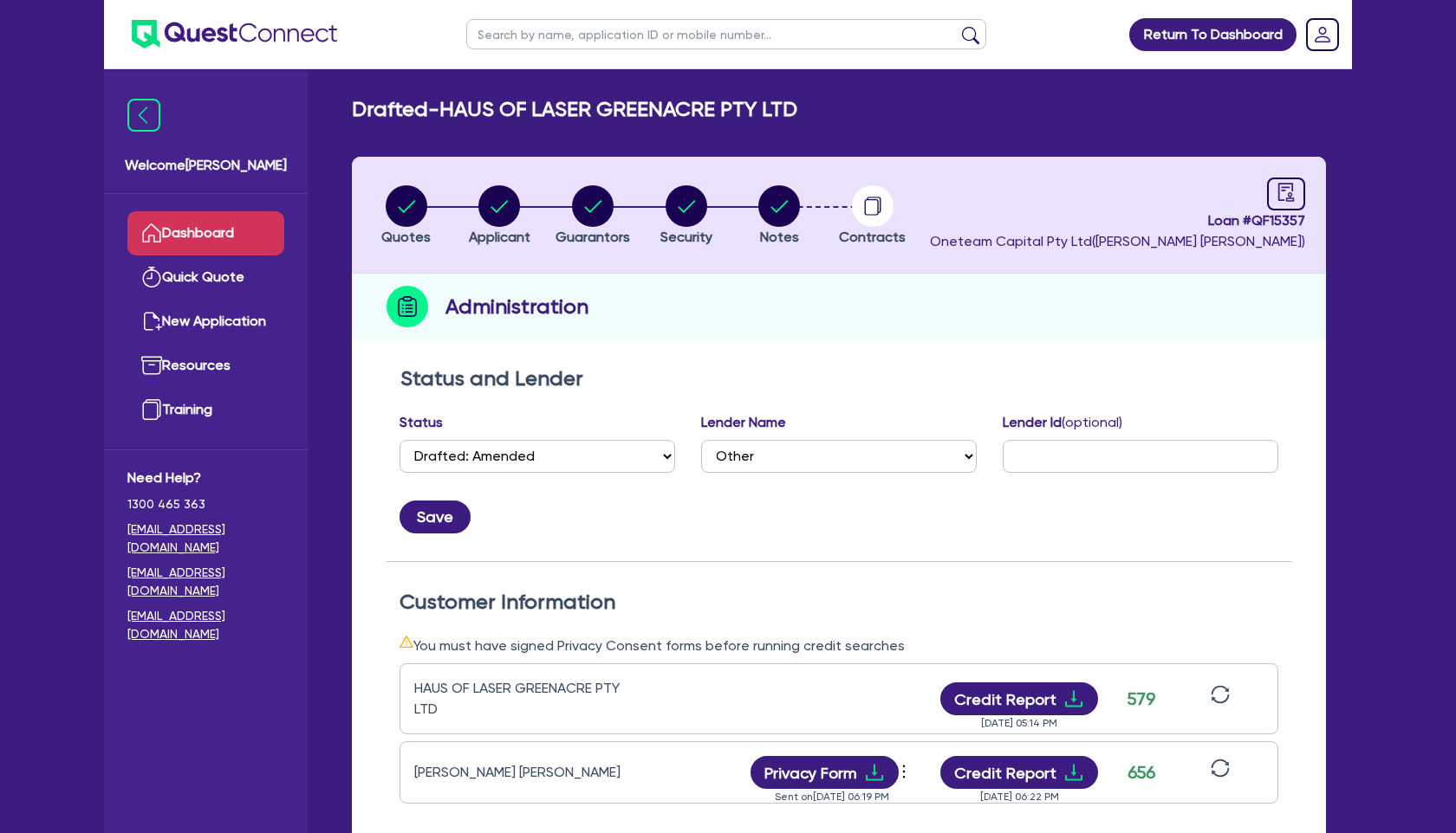
click at [223, 227] on link "Dashboard" at bounding box center [205, 234] width 157 height 44
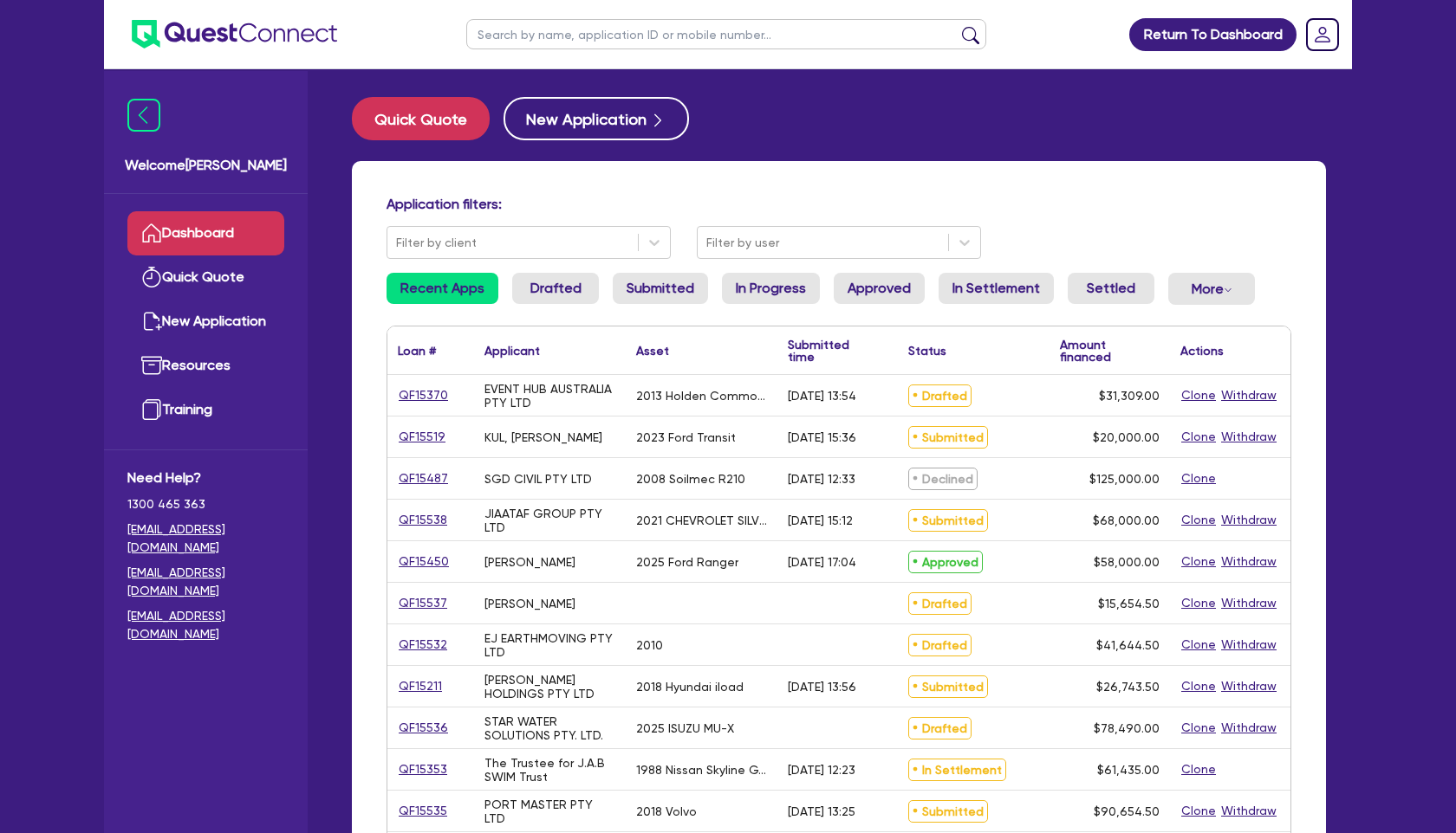
click at [496, 37] on input "text" at bounding box center [726, 34] width 520 height 30
type input "haus"
click at [957, 26] on button "submit" at bounding box center [970, 37] width 28 height 24
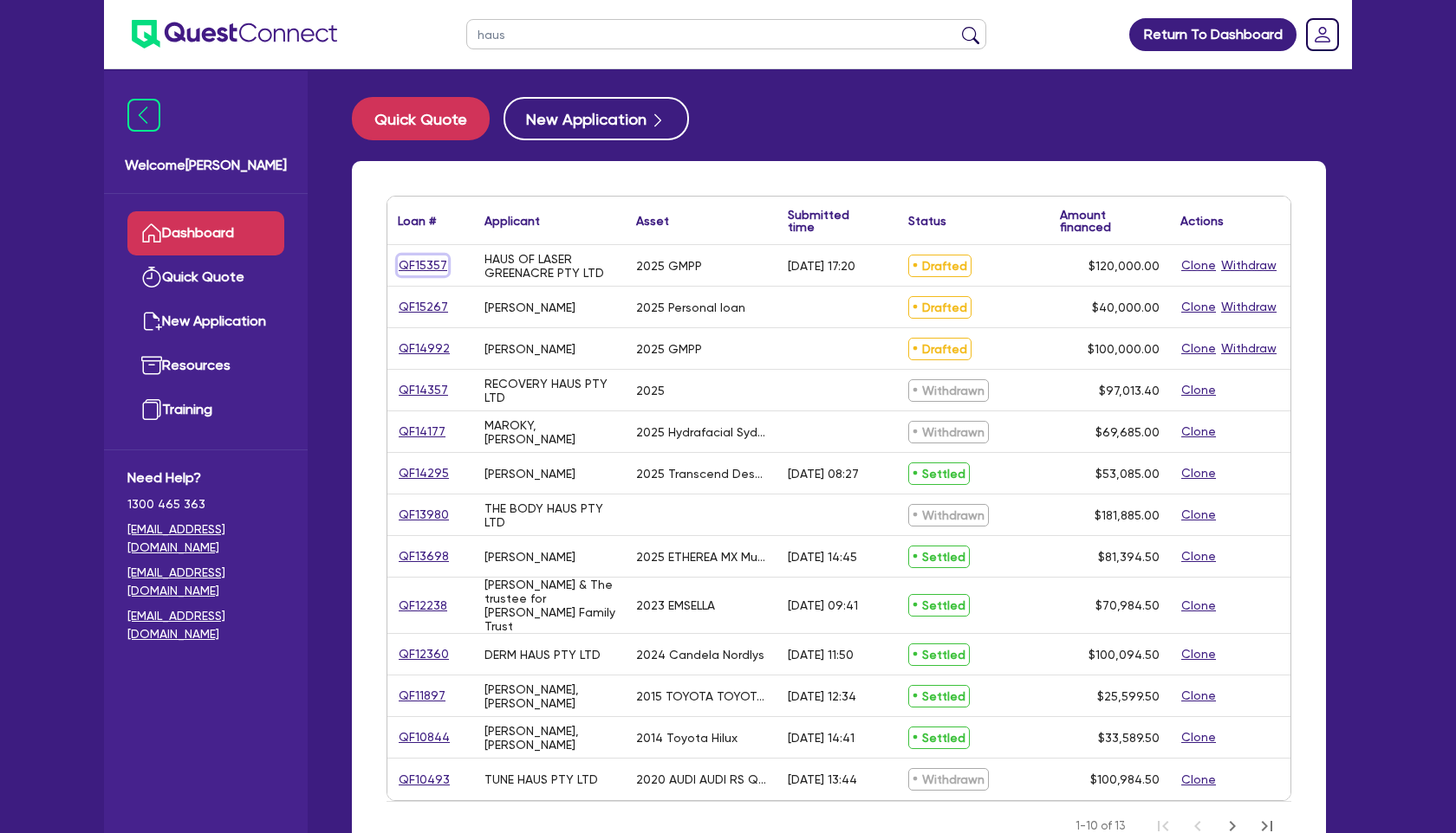
click at [436, 261] on link "QF15357" at bounding box center [422, 265] width 51 height 20
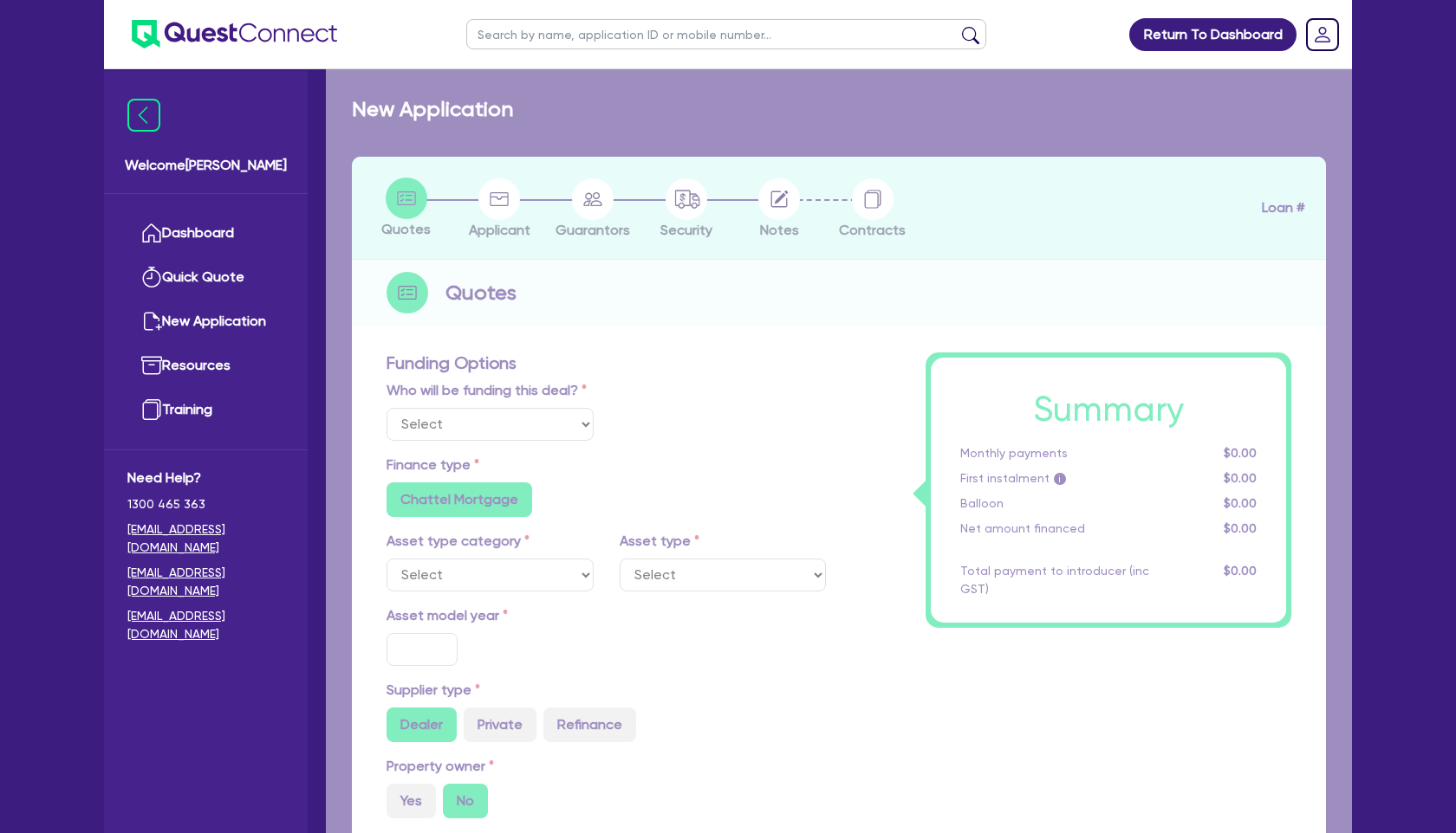
select select "Other"
select select "TERTIARY_ASSETS"
type input "2025"
type input "150,000"
type input "30,000"
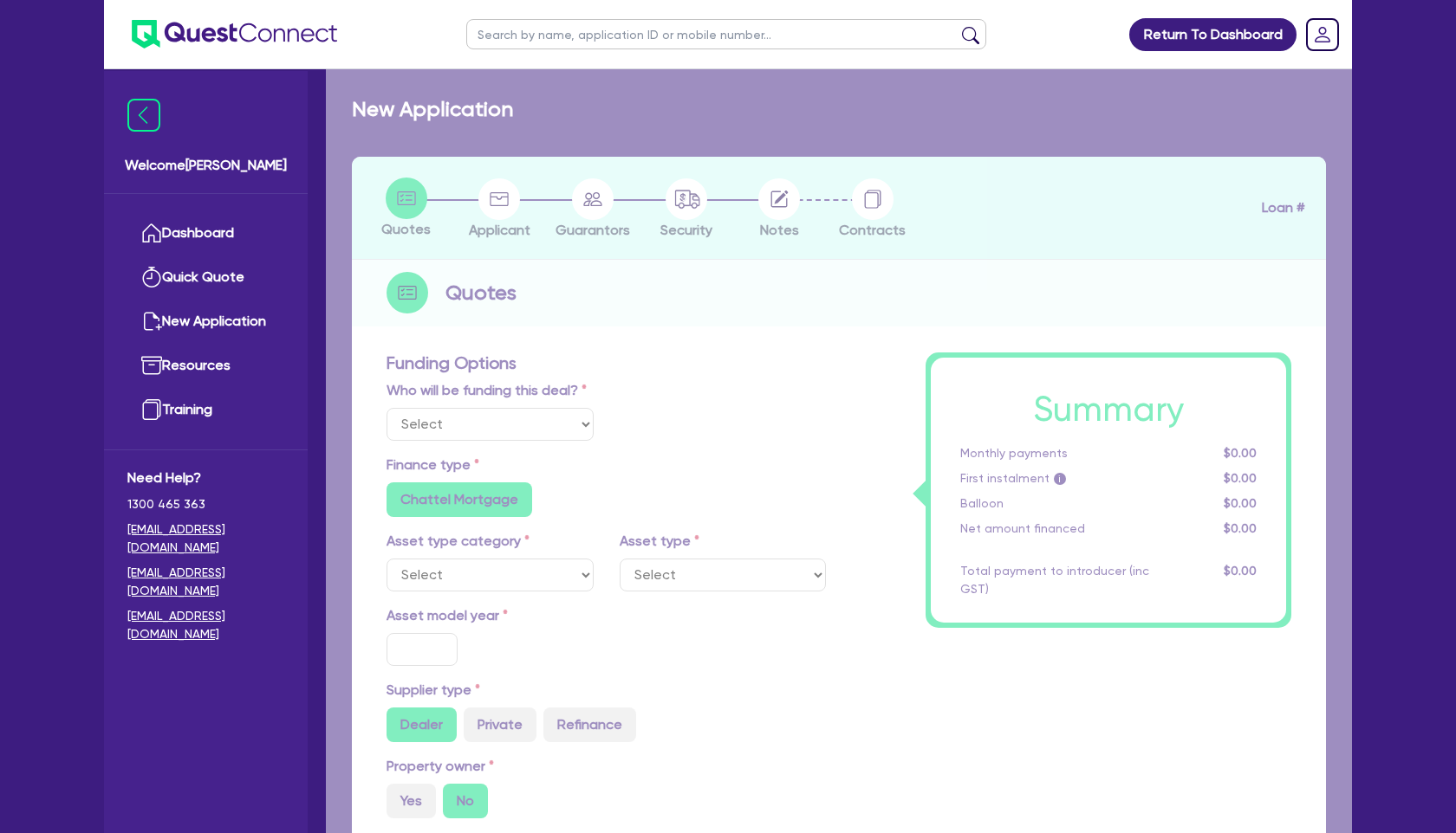
type input "5"
type input "6,000"
radio input "false"
type input "17.95"
radio input "false"
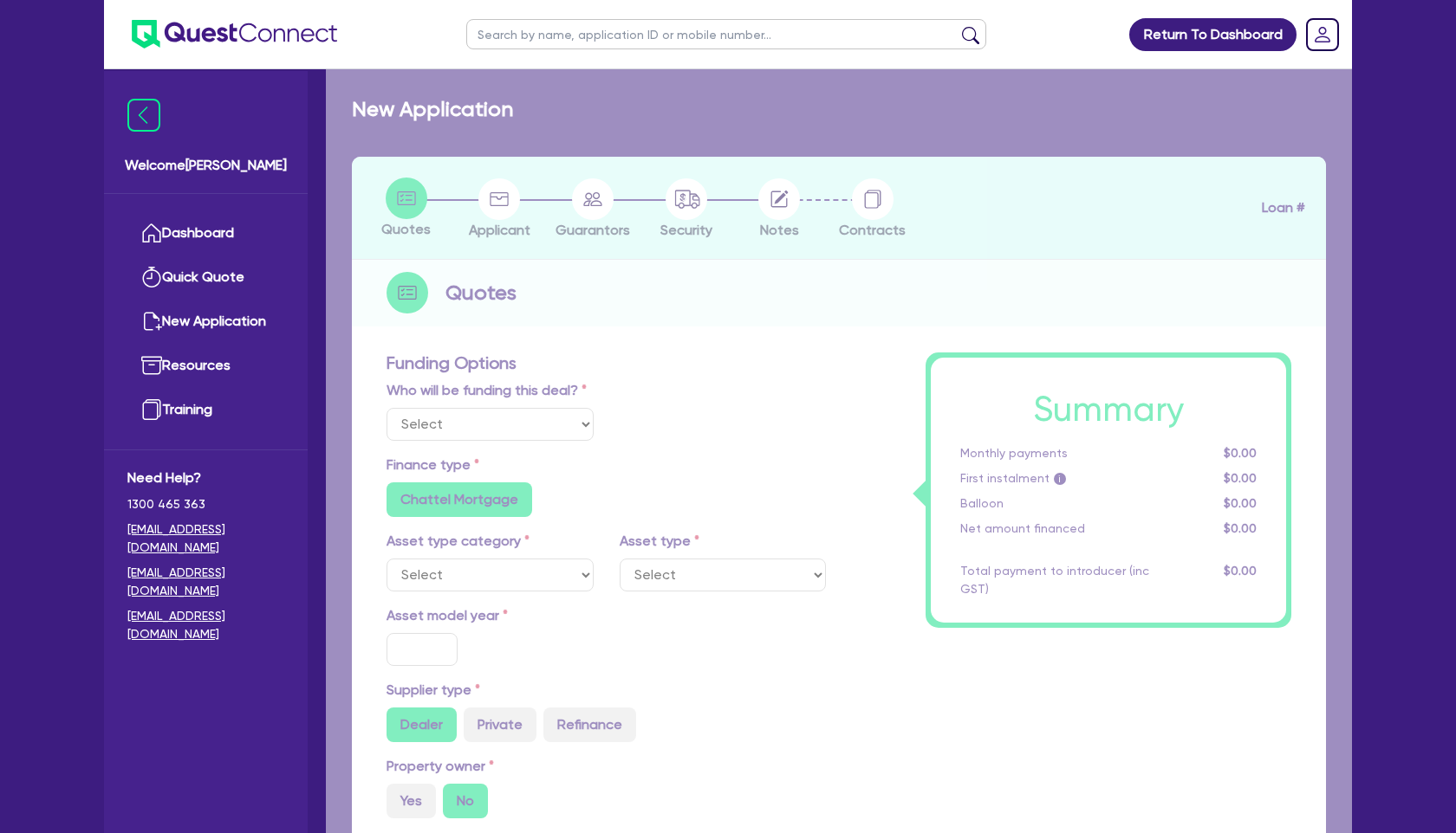
radio input "false"
select select "BEAUTY_EQUIPMENT"
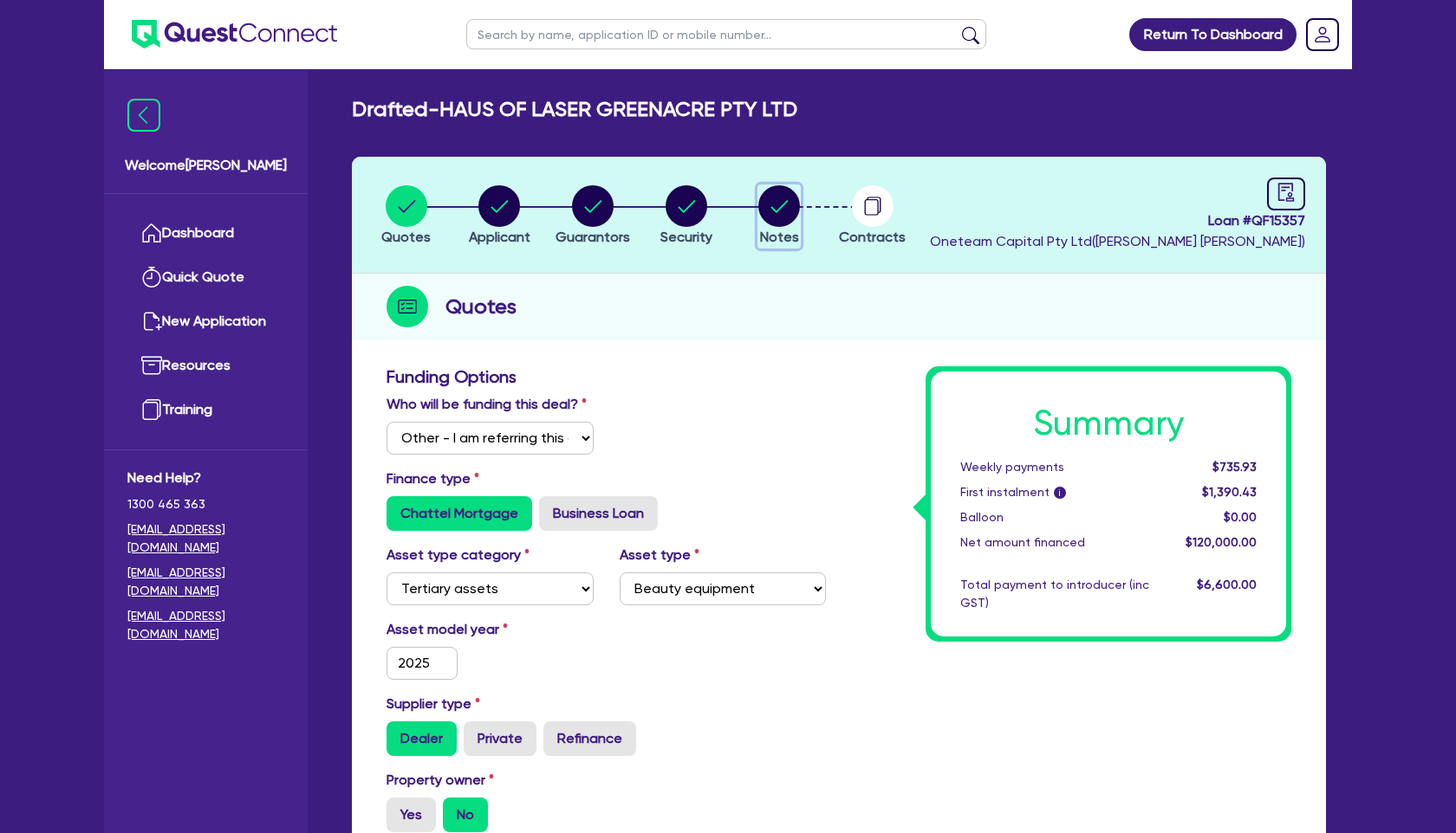
drag, startPoint x: 785, startPoint y: 199, endPoint x: 770, endPoint y: 189, distance: 18.0
click at [785, 199] on circle "button" at bounding box center [778, 205] width 42 height 42
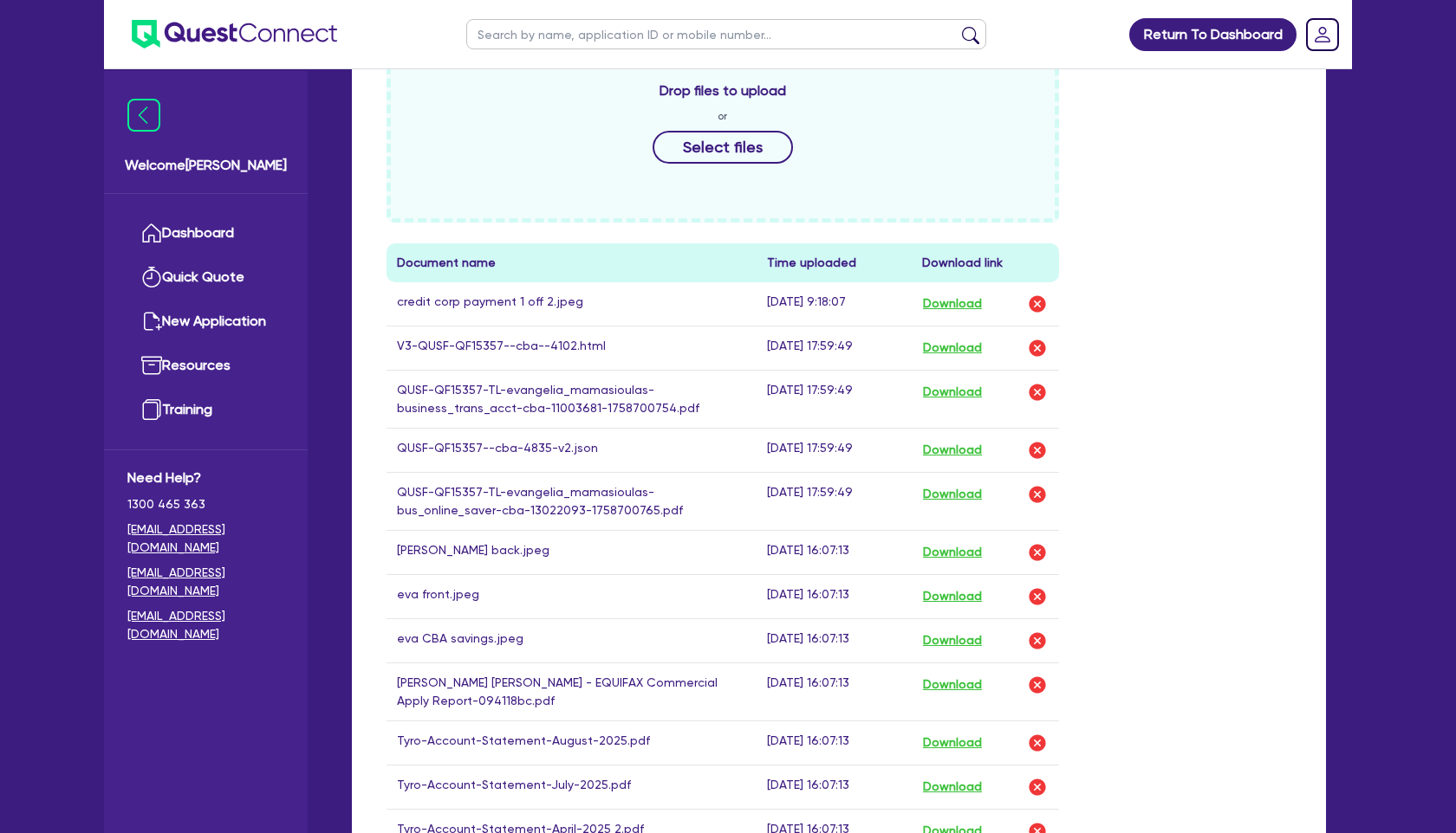
scroll to position [753, 0]
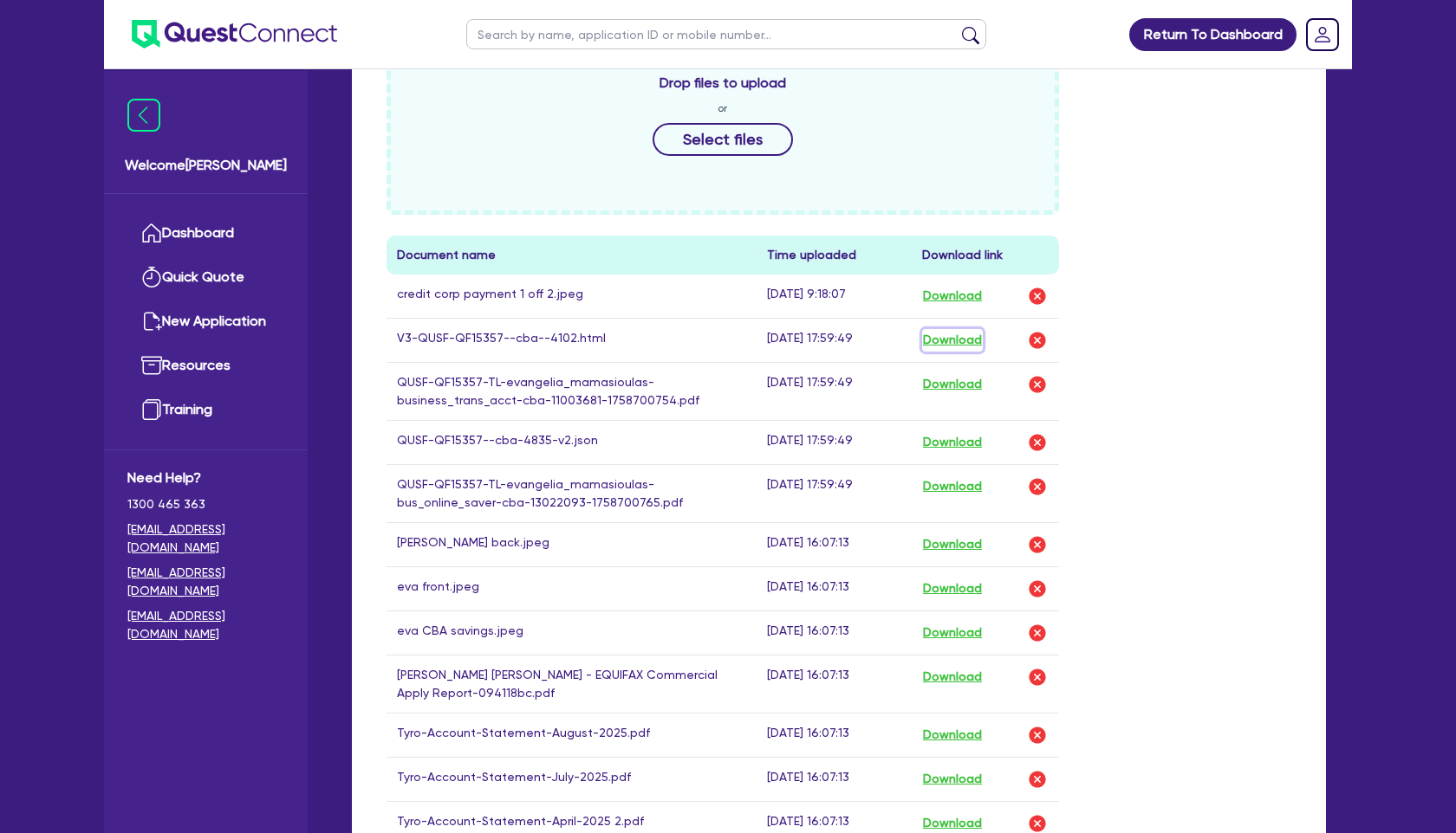
click at [959, 339] on button "Download" at bounding box center [953, 340] width 60 height 22
